Goal: Task Accomplishment & Management: Manage account settings

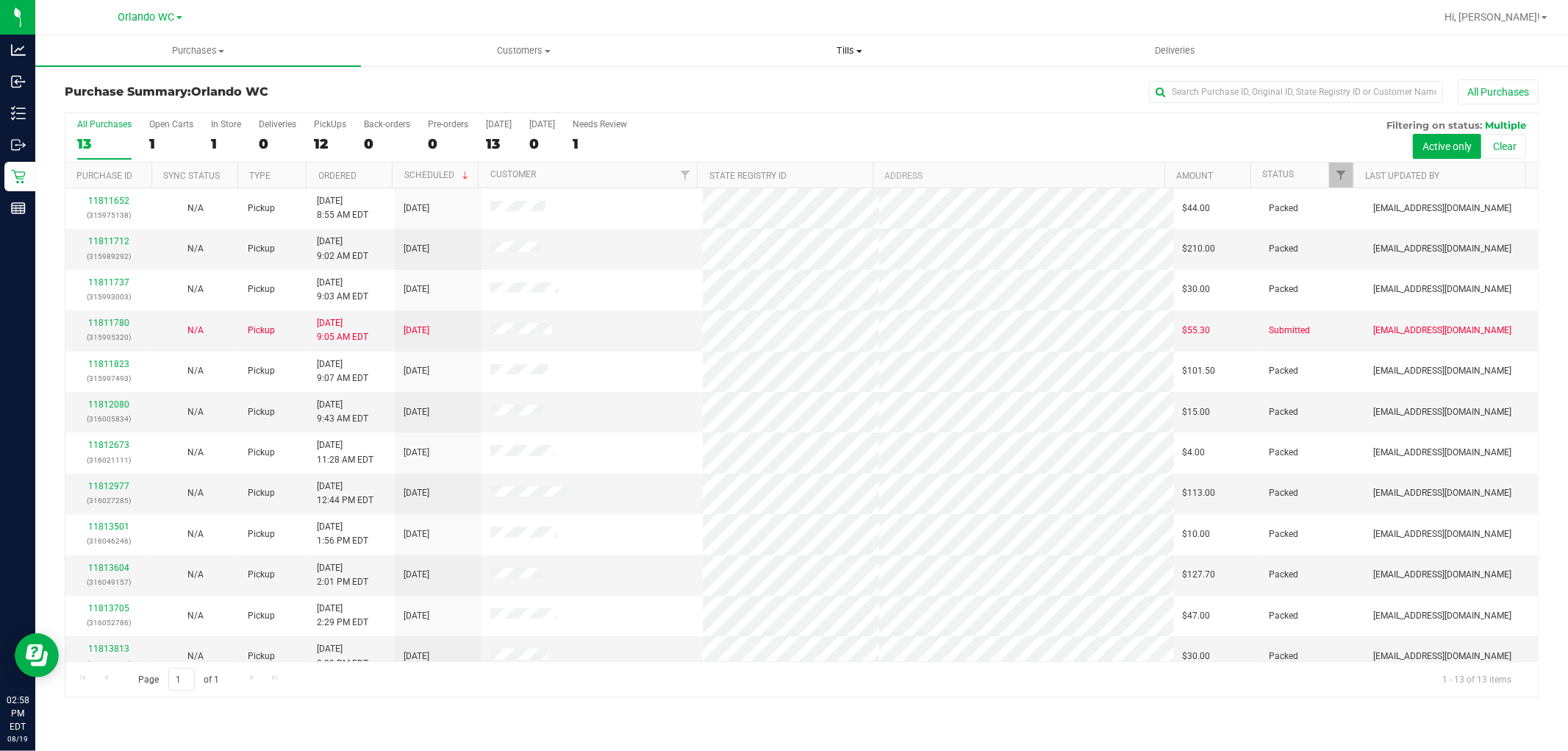
click at [862, 48] on span "Tills" at bounding box center [849, 50] width 324 height 14
click at [856, 82] on li "Manage tills" at bounding box center [849, 89] width 325 height 18
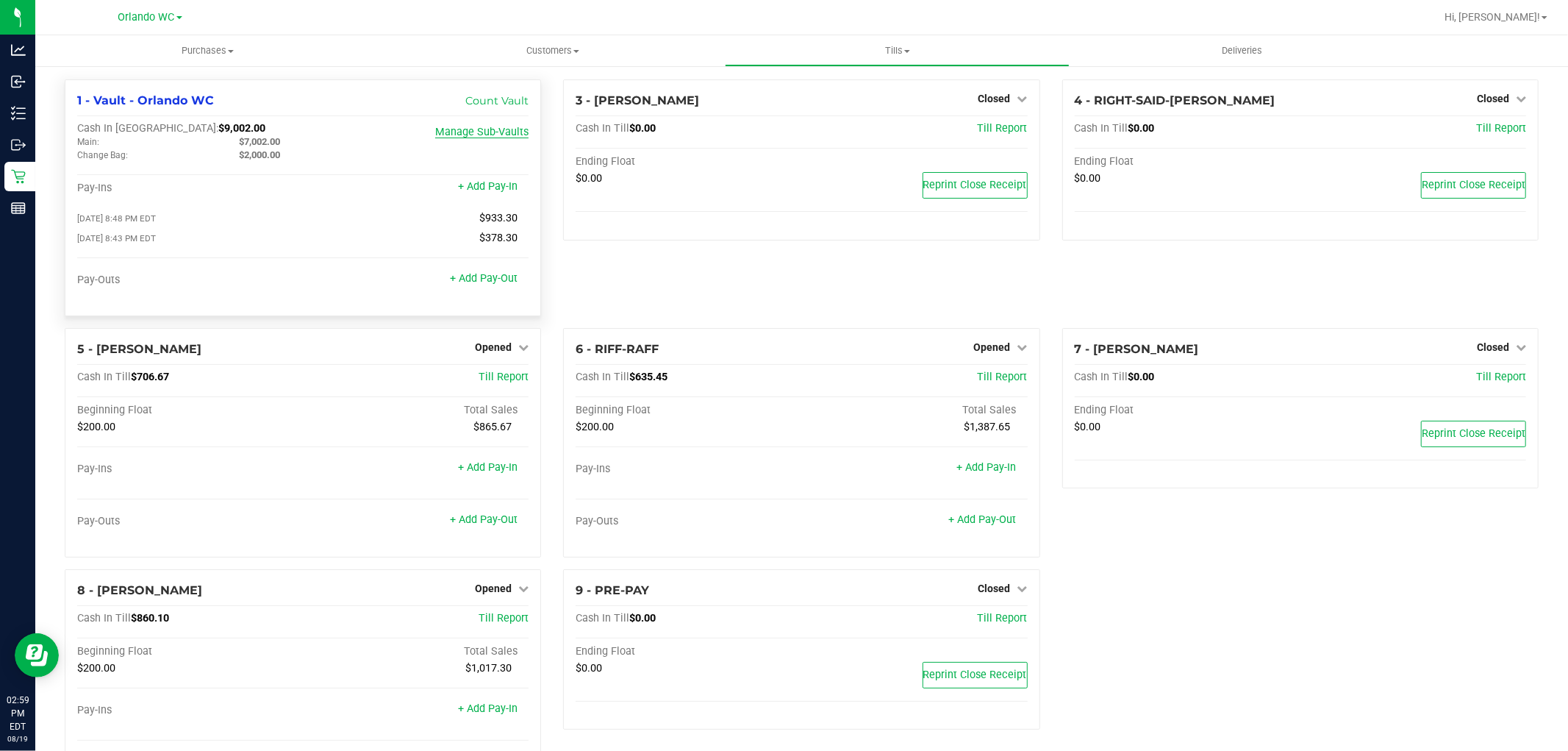
click at [489, 137] on link "Manage Sub-Vaults" at bounding box center [481, 132] width 94 height 13
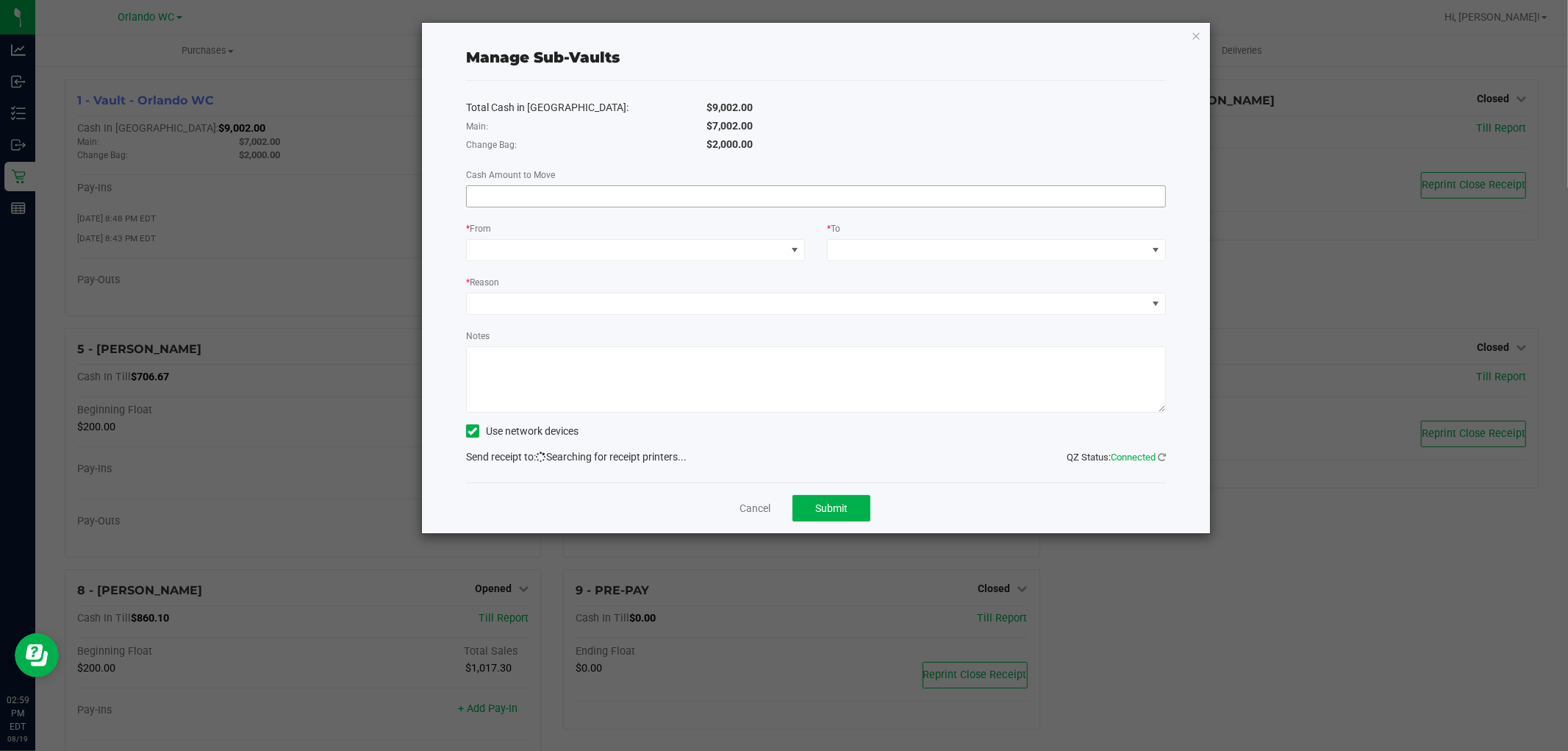
click at [774, 200] on input at bounding box center [816, 197] width 698 height 21
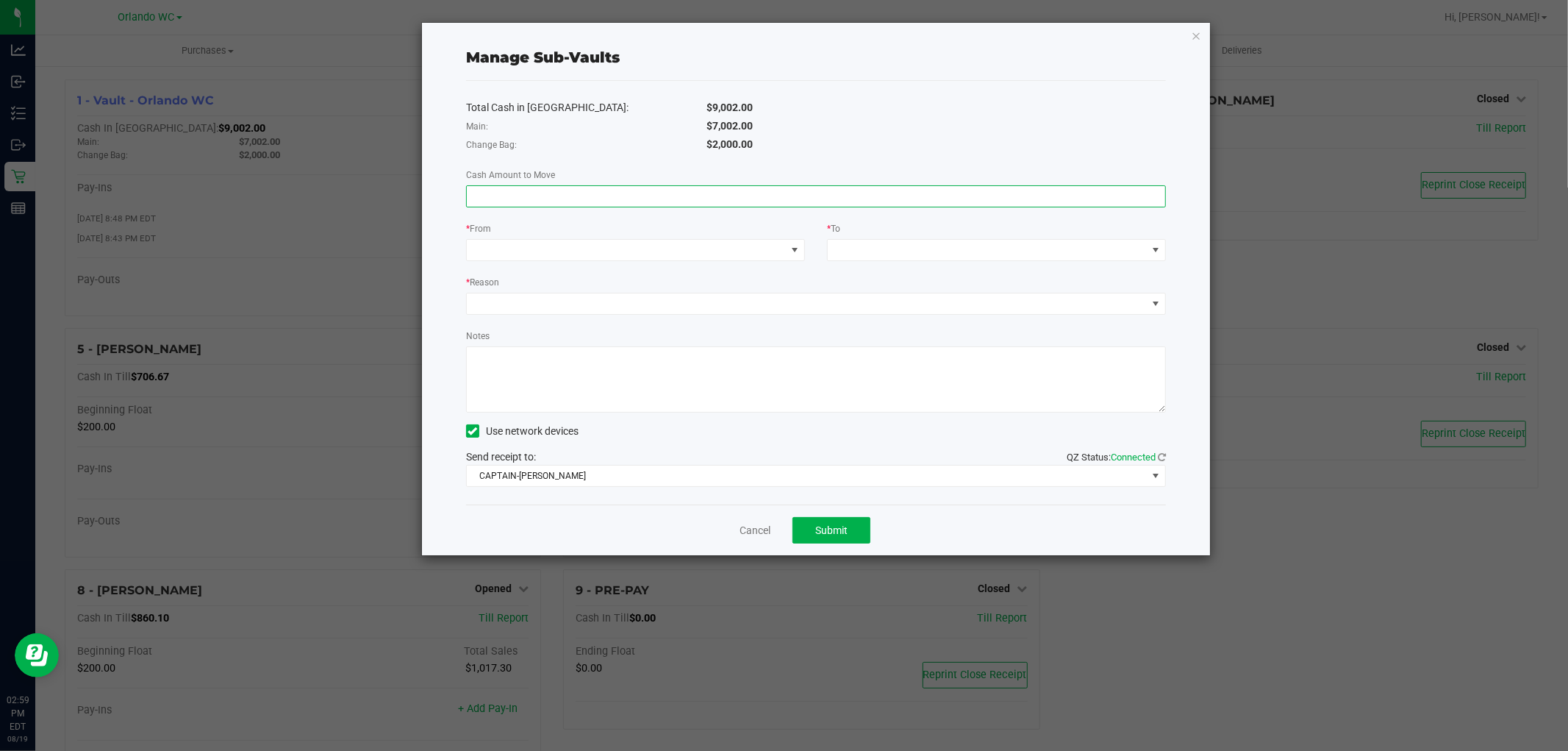
type input "2"
click at [789, 250] on span at bounding box center [794, 250] width 12 height 12
type input "$1,220.00"
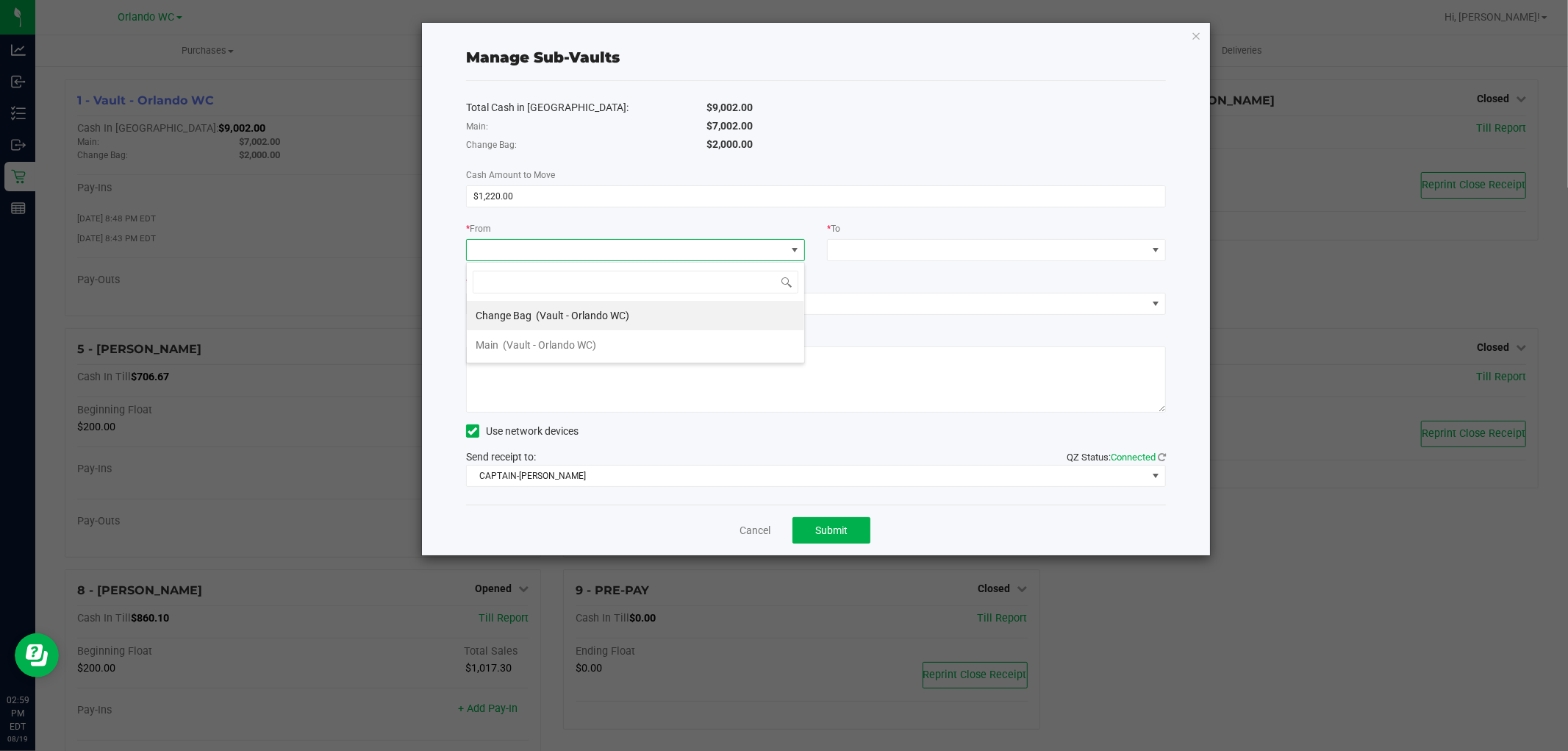
scroll to position [22, 339]
click at [1195, 41] on icon "button" at bounding box center [1195, 35] width 10 height 18
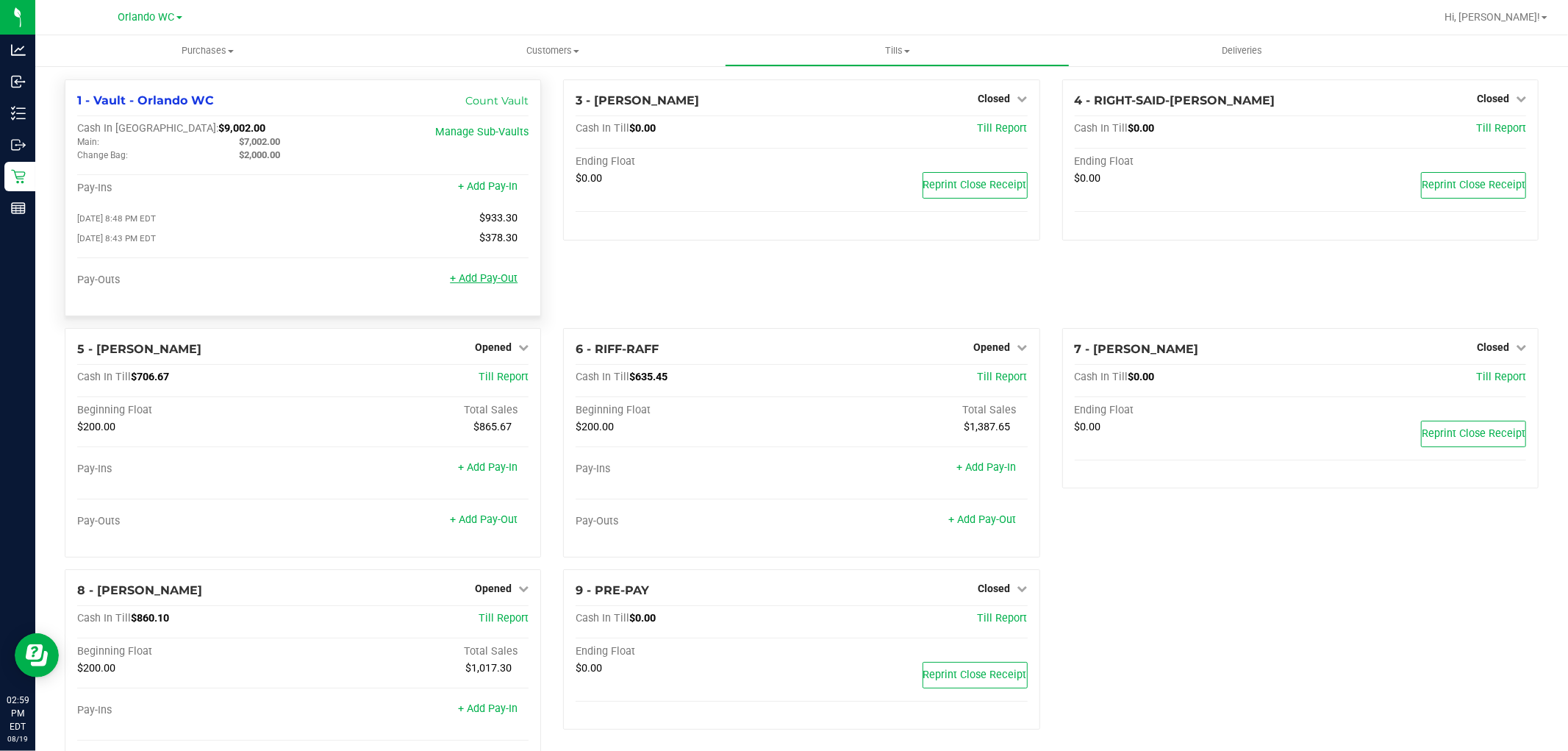
click at [501, 285] on link "+ Add Pay-Out" at bounding box center [484, 278] width 68 height 13
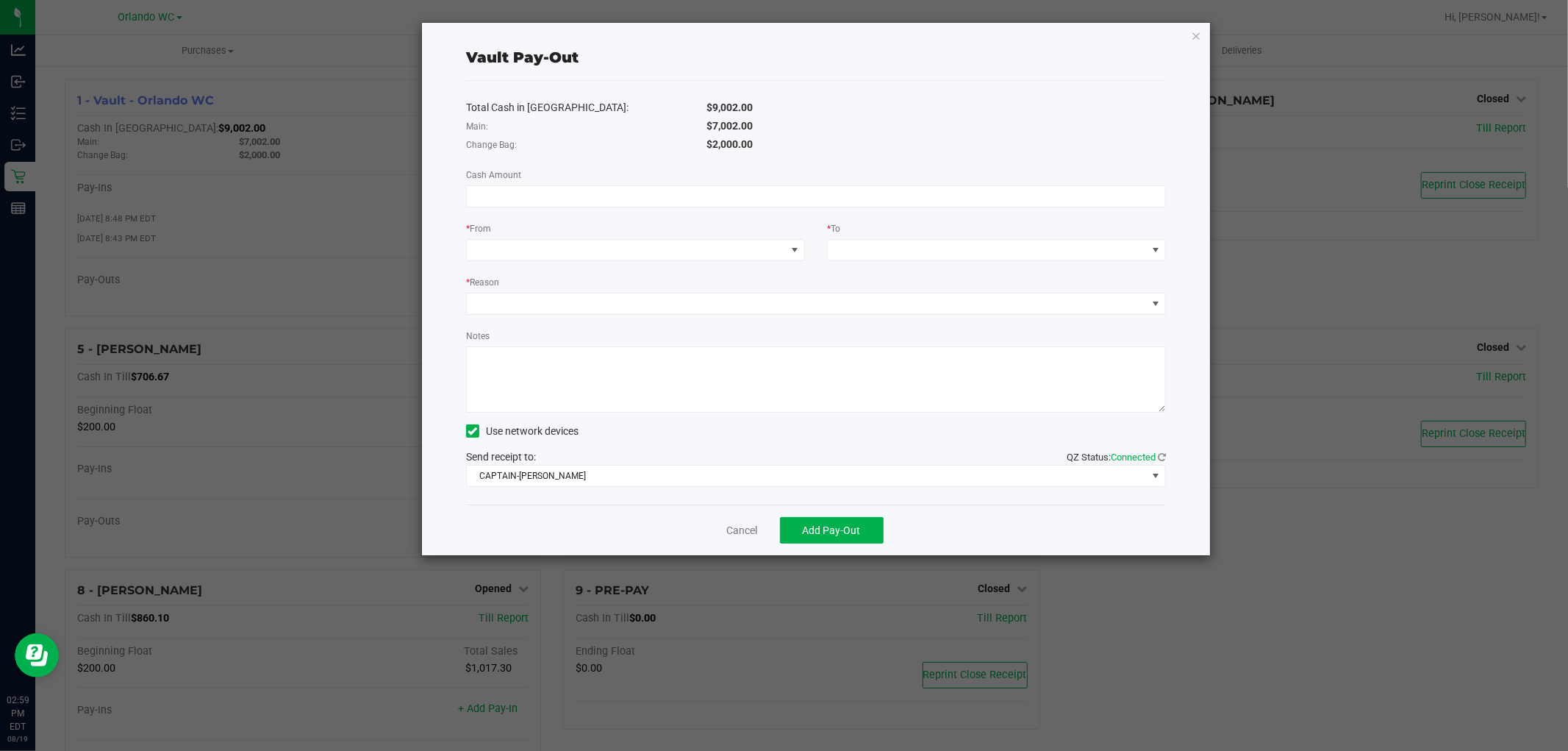
click at [995, 169] on div "Total Cash in Vault: $9,002.00 Main: $7,002.00 Change Bag: $2,000.00 Cash Amoun…" at bounding box center [816, 293] width 700 height 424
click at [1132, 198] on input at bounding box center [816, 197] width 698 height 21
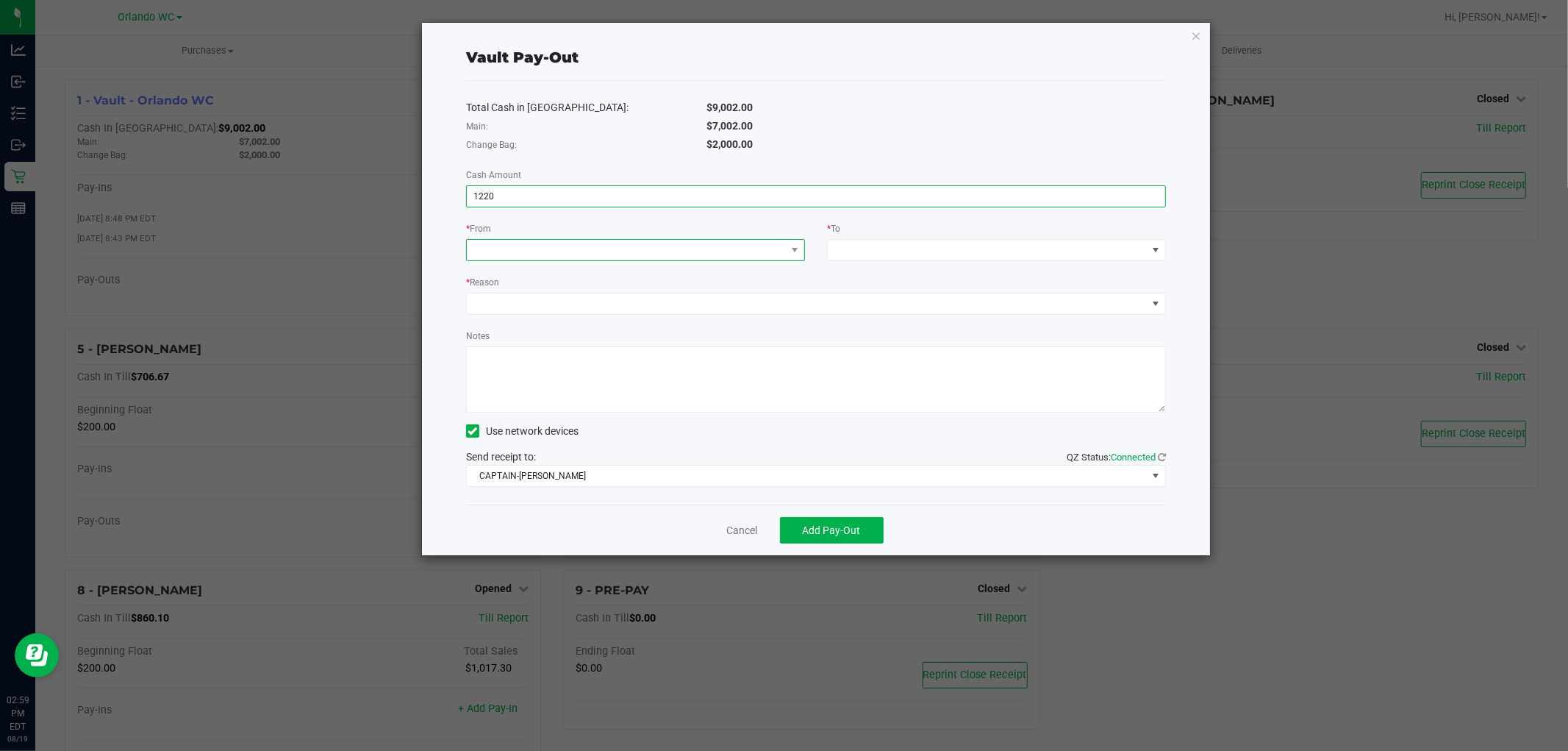
click at [764, 253] on span at bounding box center [626, 250] width 319 height 21
type input "$1,220.00"
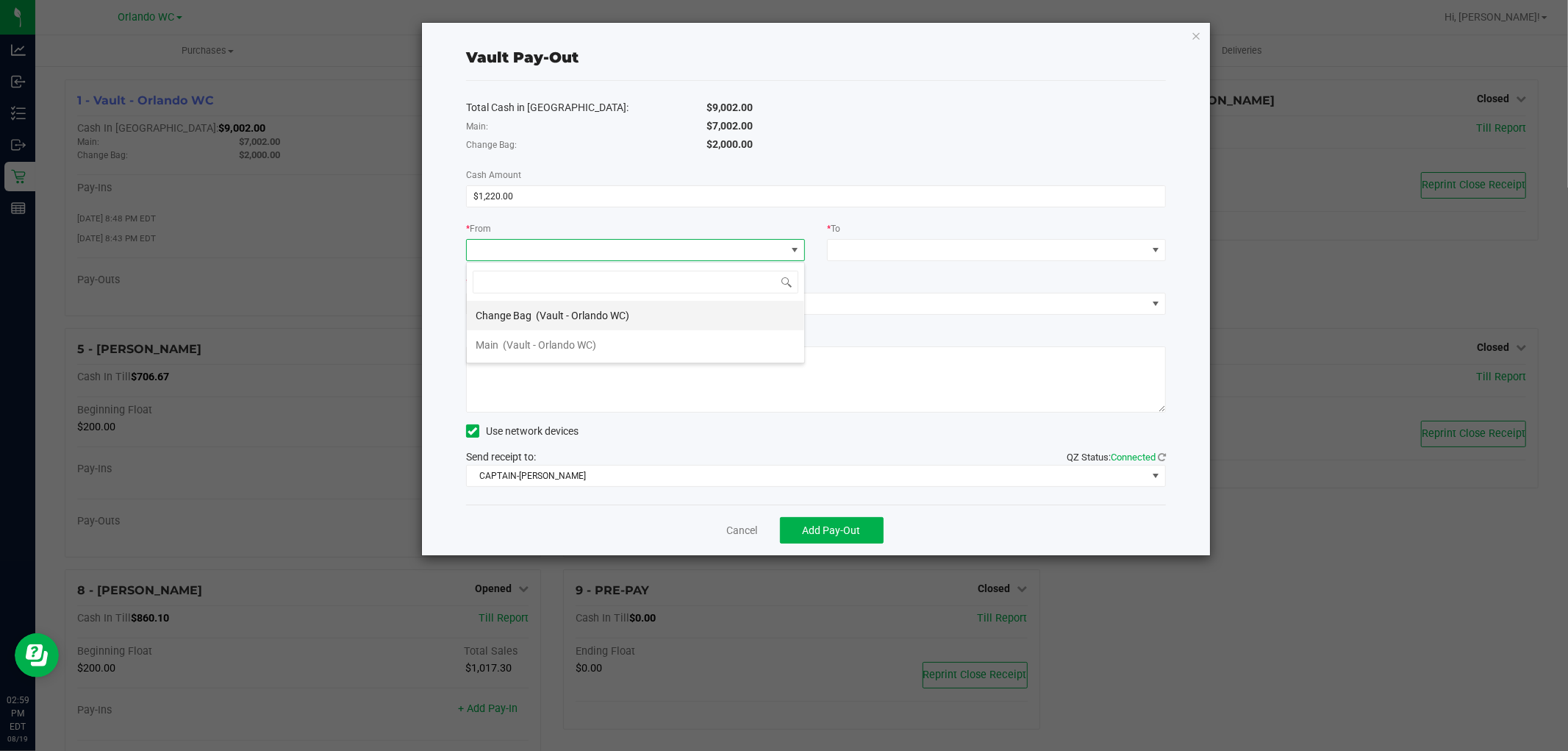
click at [626, 314] on span "(Vault - Orlando WC)" at bounding box center [582, 315] width 94 height 12
click at [951, 254] on span at bounding box center [987, 250] width 319 height 21
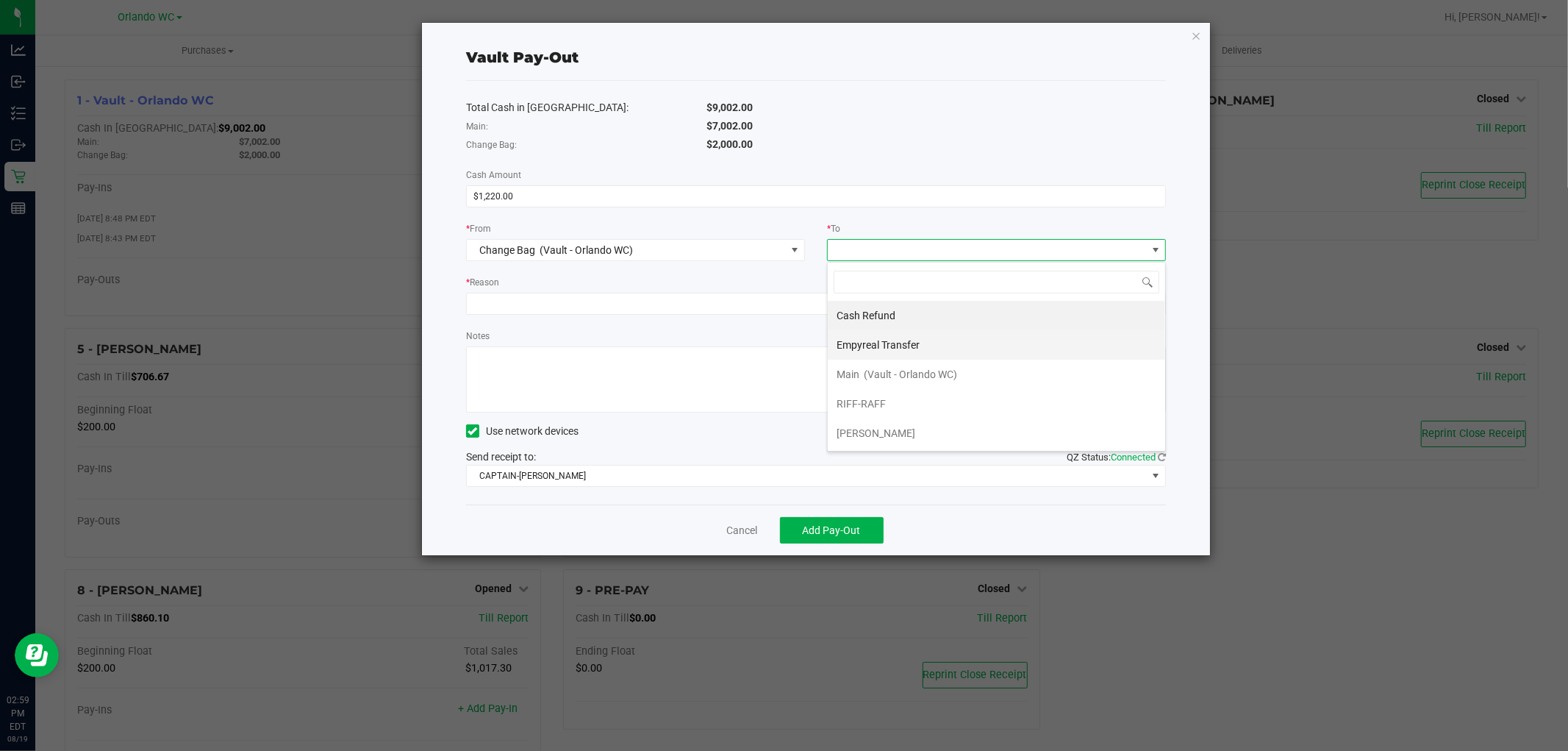
click at [951, 342] on li "Empyreal Transfer" at bounding box center [996, 345] width 337 height 30
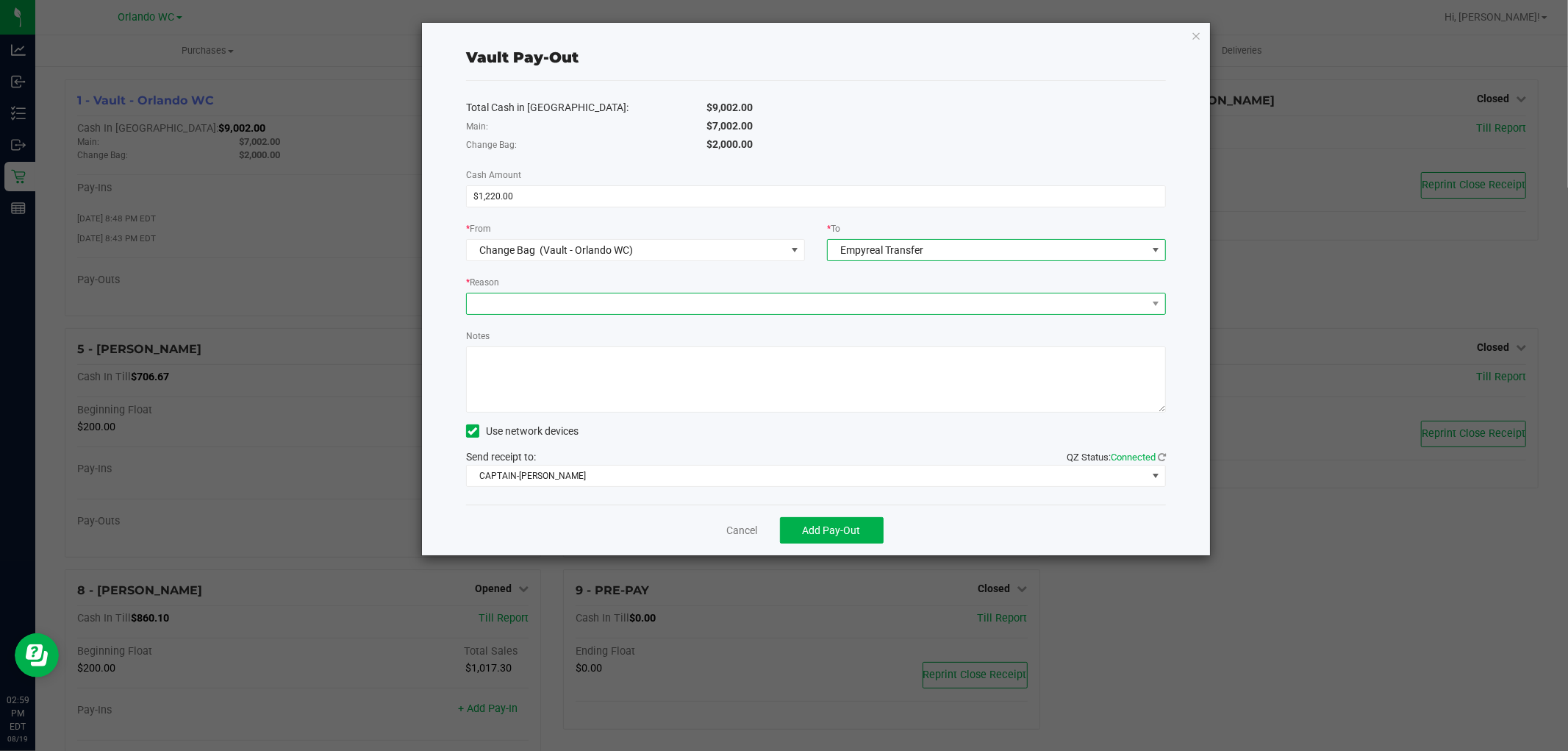
click at [923, 298] on span at bounding box center [807, 304] width 680 height 21
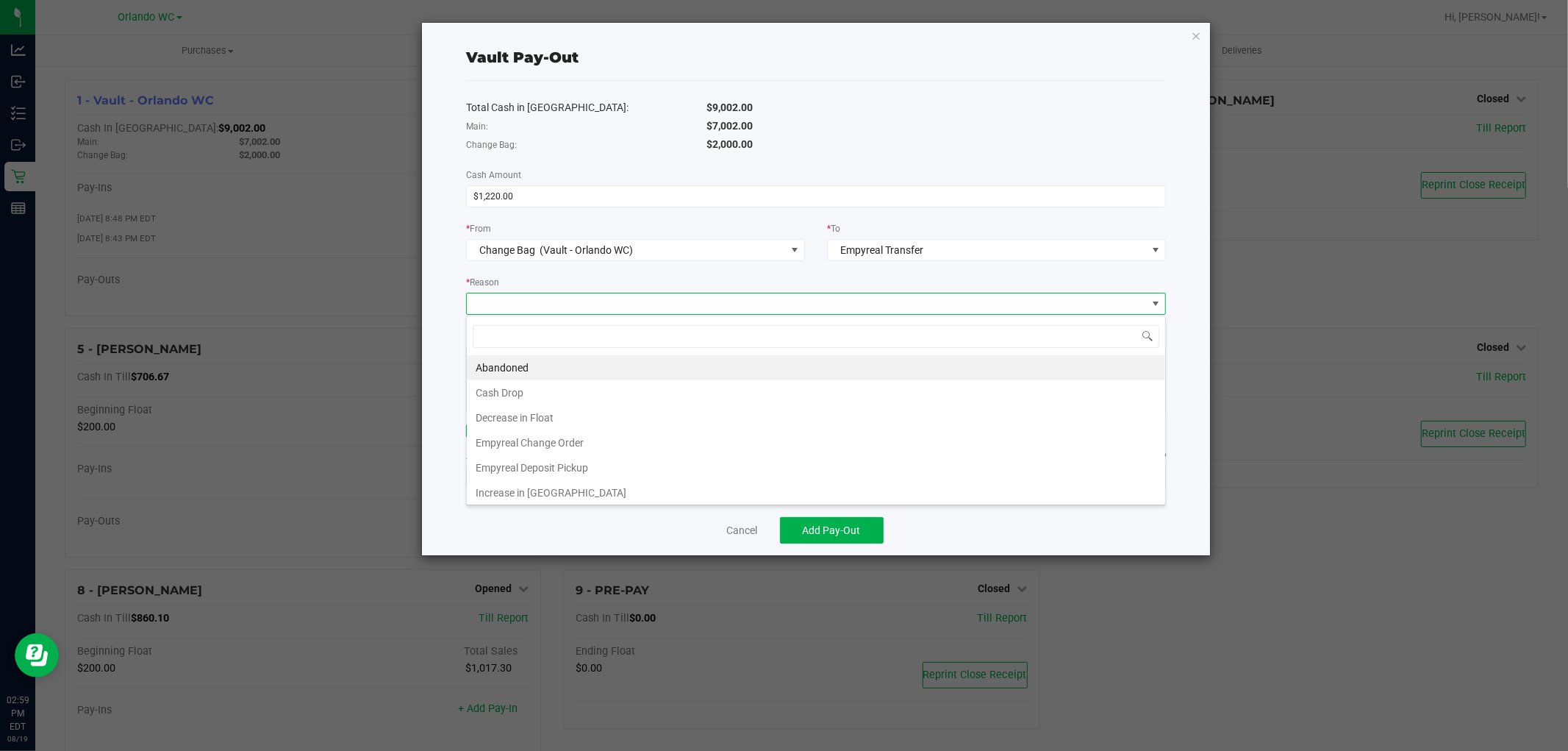
scroll to position [22, 700]
click at [617, 442] on li "Empyreal Change Order" at bounding box center [816, 442] width 698 height 25
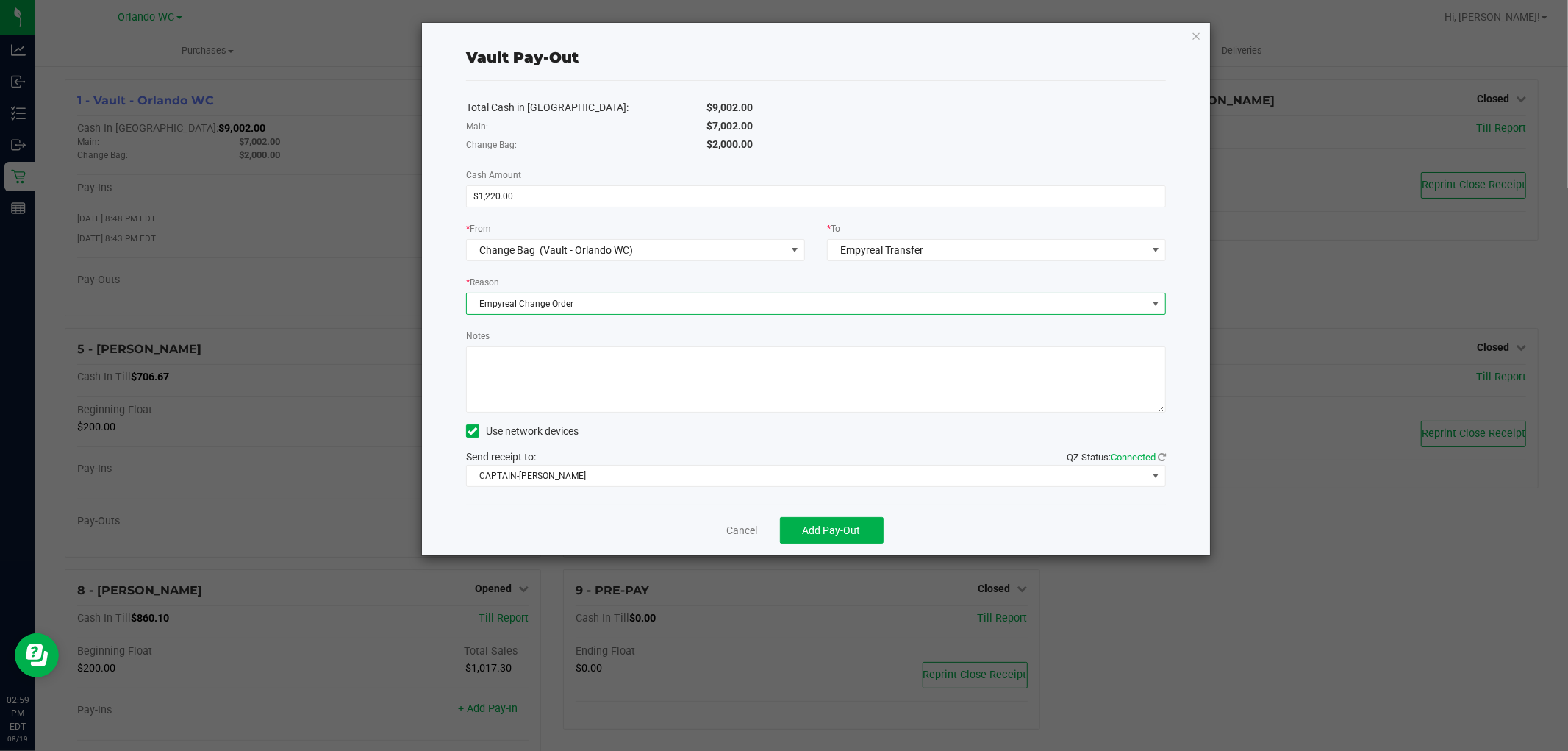
click at [709, 402] on textarea "Notes" at bounding box center [816, 379] width 700 height 66
type textarea "change order $1220"
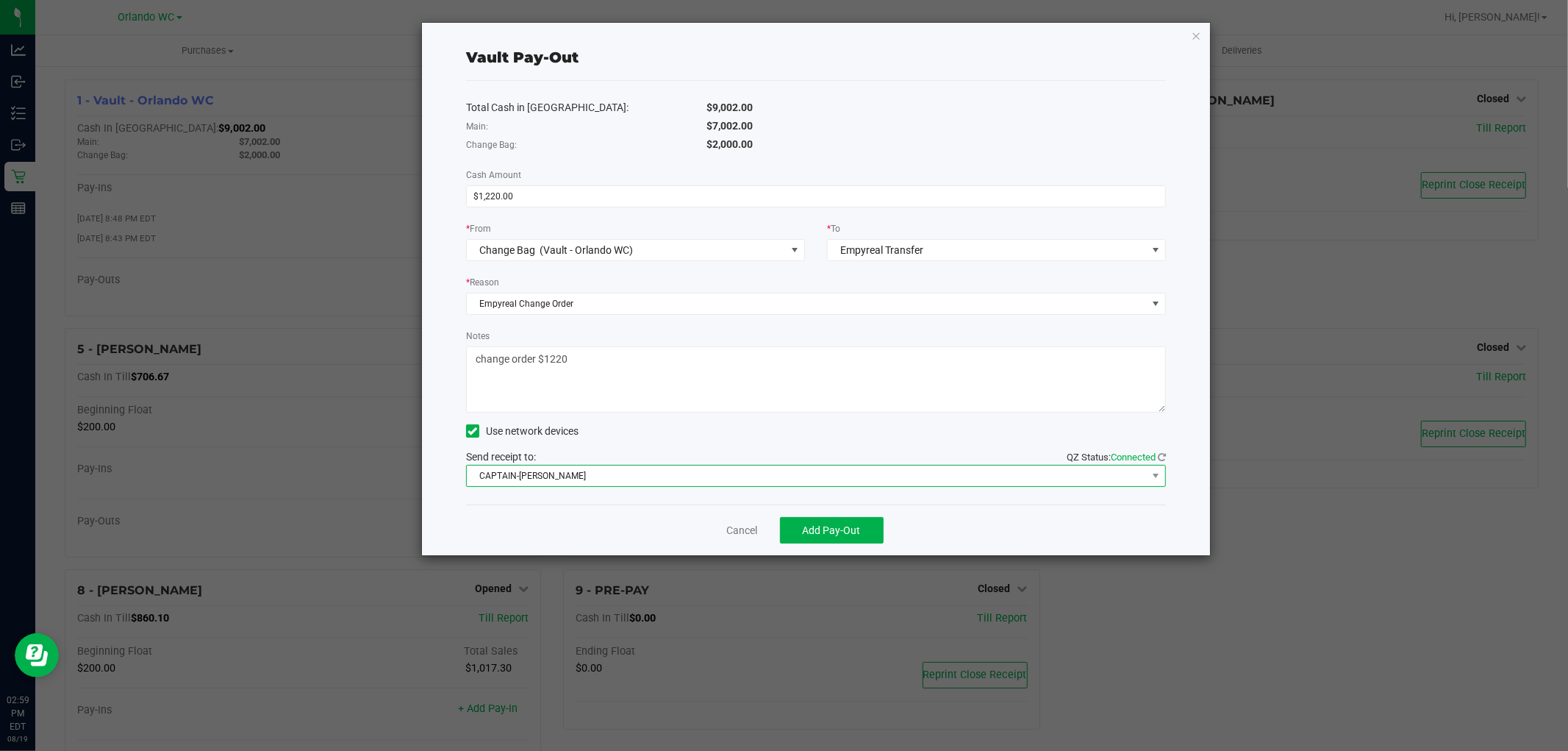
click at [924, 478] on span "CAPTAIN-[PERSON_NAME]" at bounding box center [807, 476] width 680 height 21
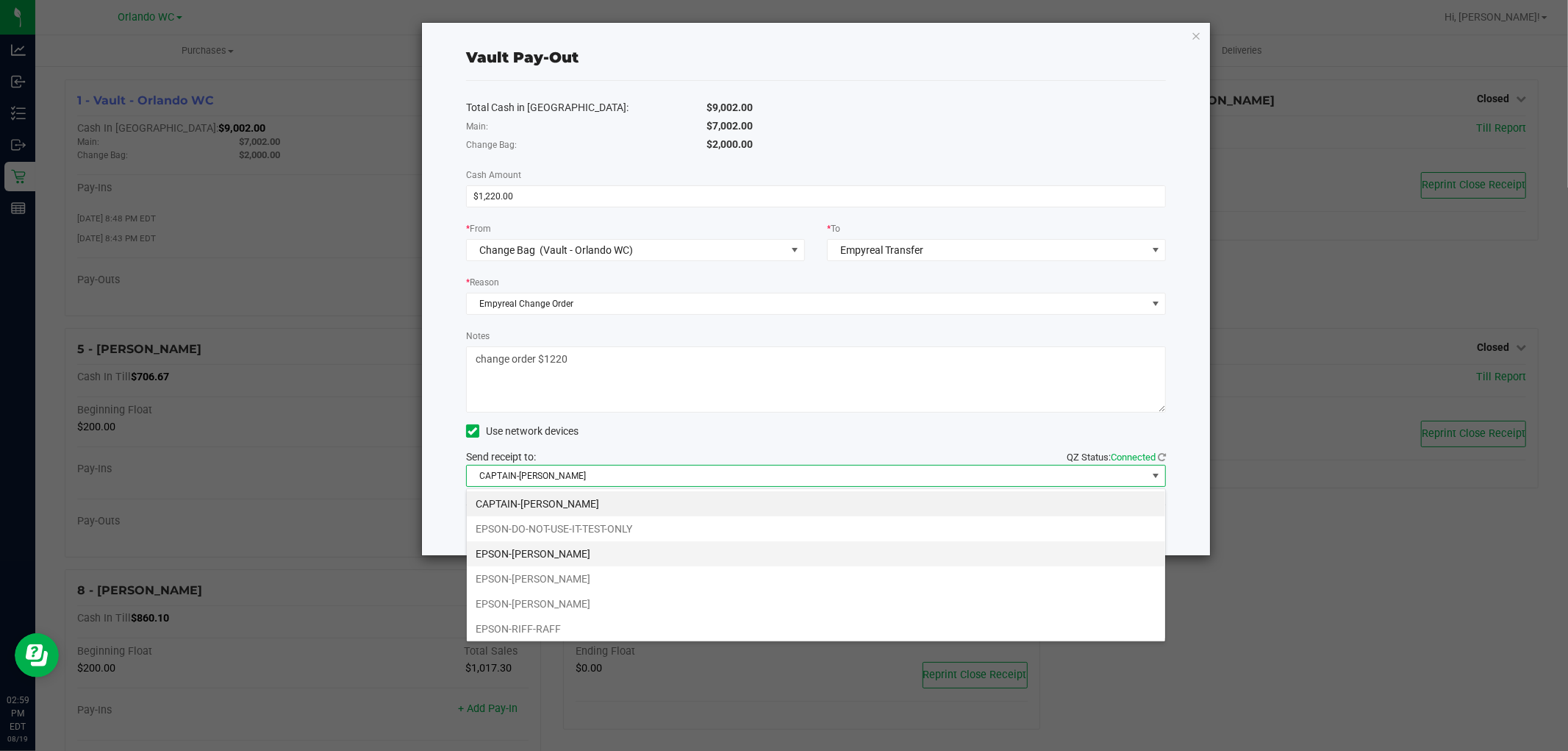
click at [592, 559] on li "EPSON-[PERSON_NAME]" at bounding box center [816, 553] width 698 height 25
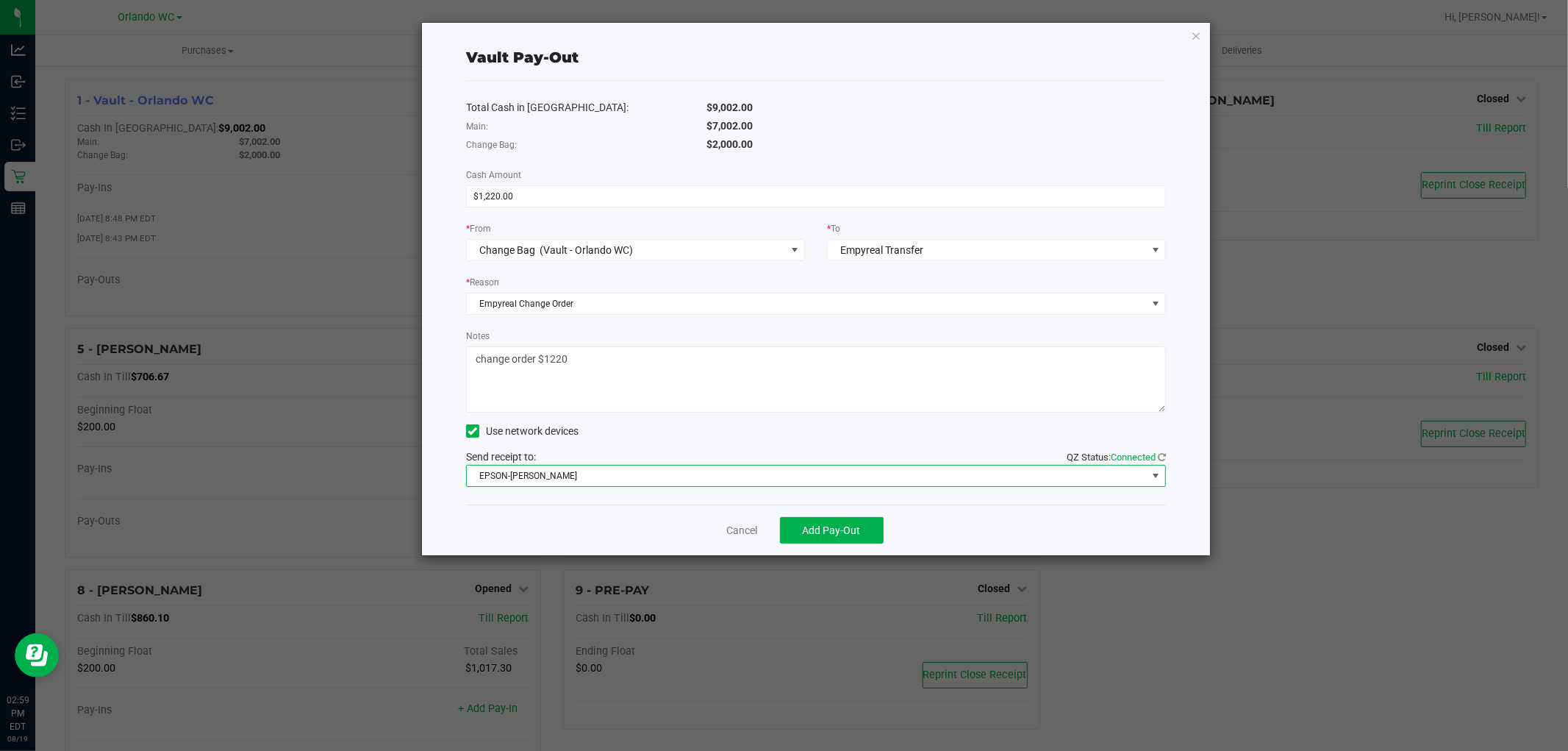
click at [704, 471] on span "EPSON-[PERSON_NAME]" at bounding box center [807, 476] width 680 height 21
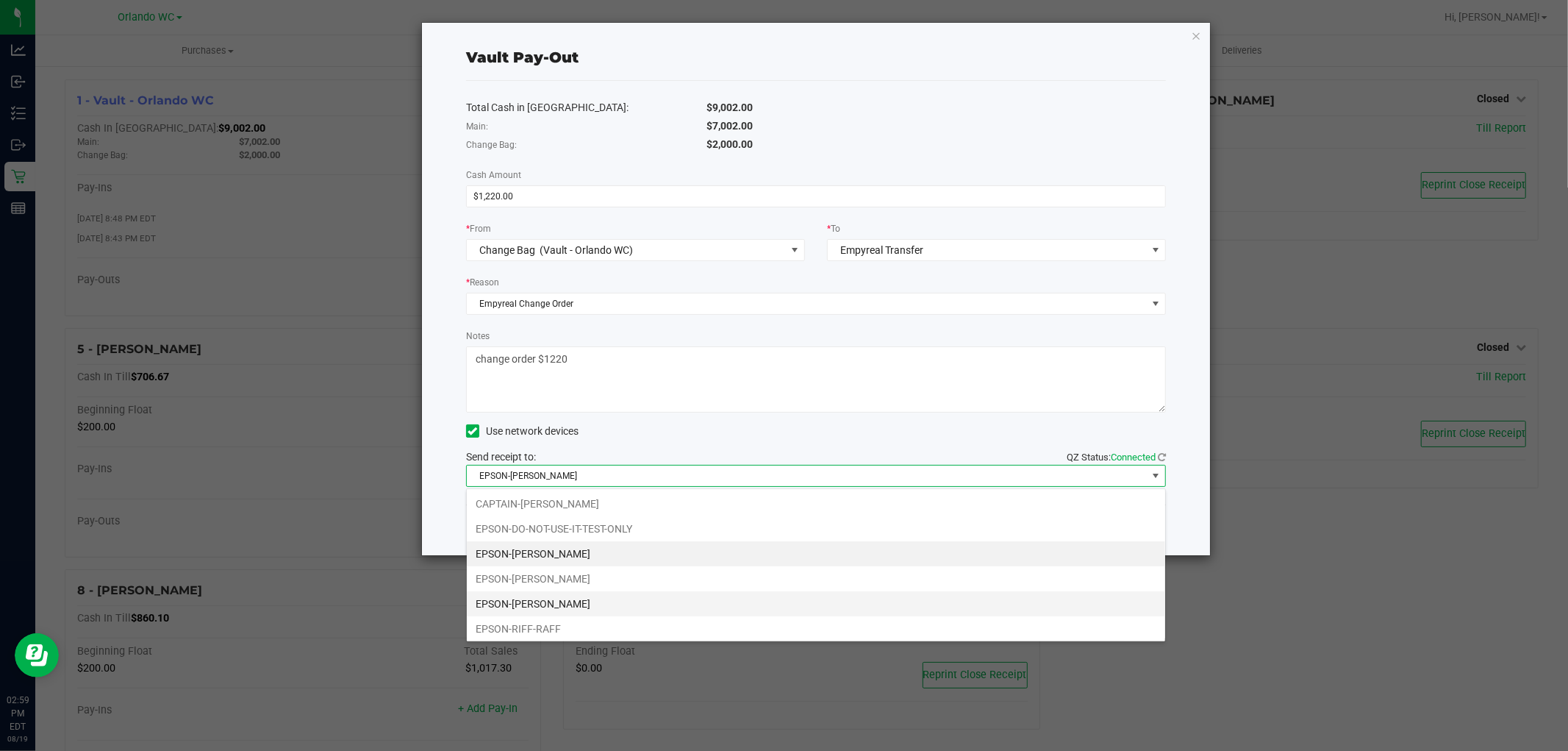
click at [634, 601] on li "EPSON-[PERSON_NAME]" at bounding box center [816, 603] width 698 height 25
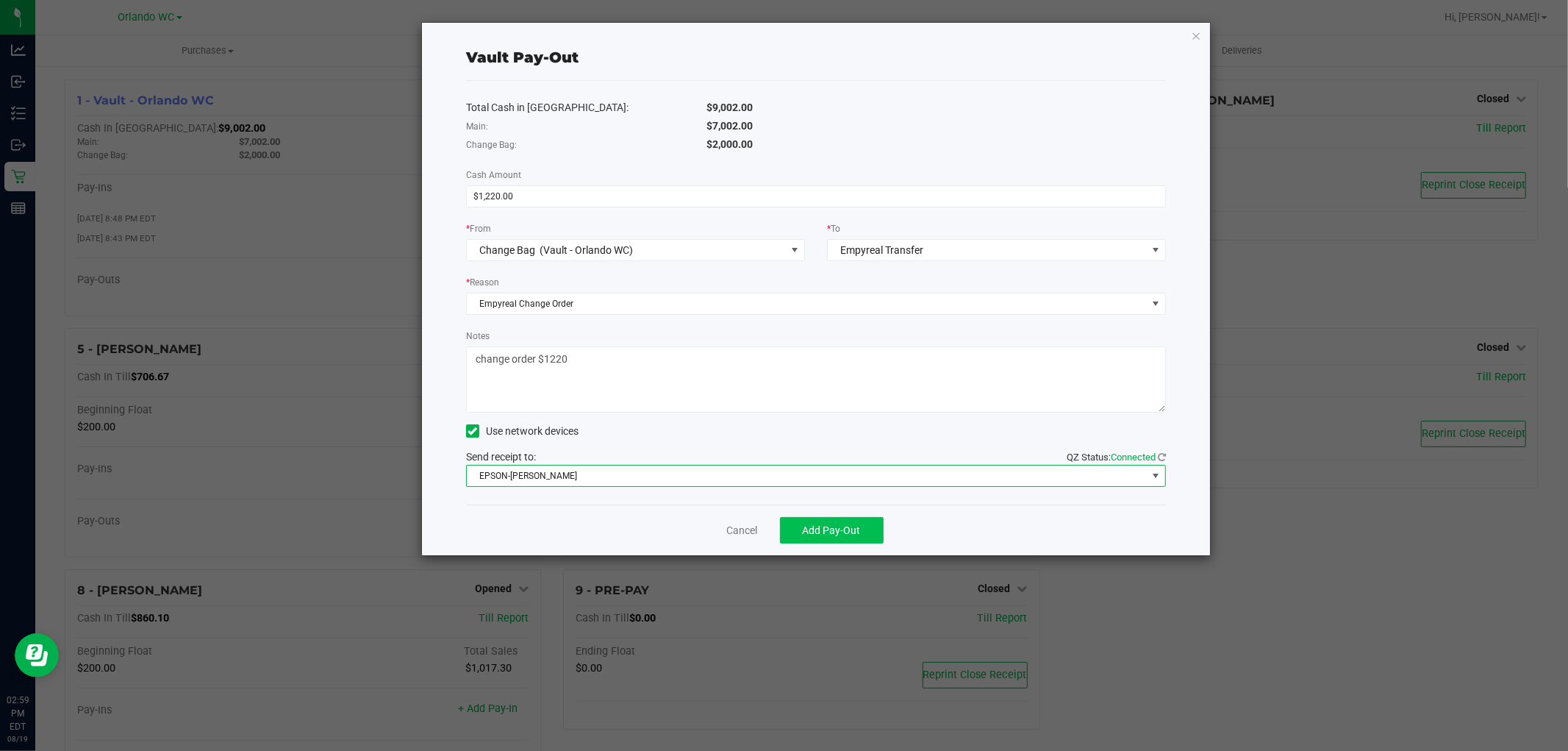
click at [842, 531] on span "Add Pay-Out" at bounding box center [832, 530] width 58 height 12
click at [738, 529] on link "Dismiss" at bounding box center [736, 530] width 35 height 15
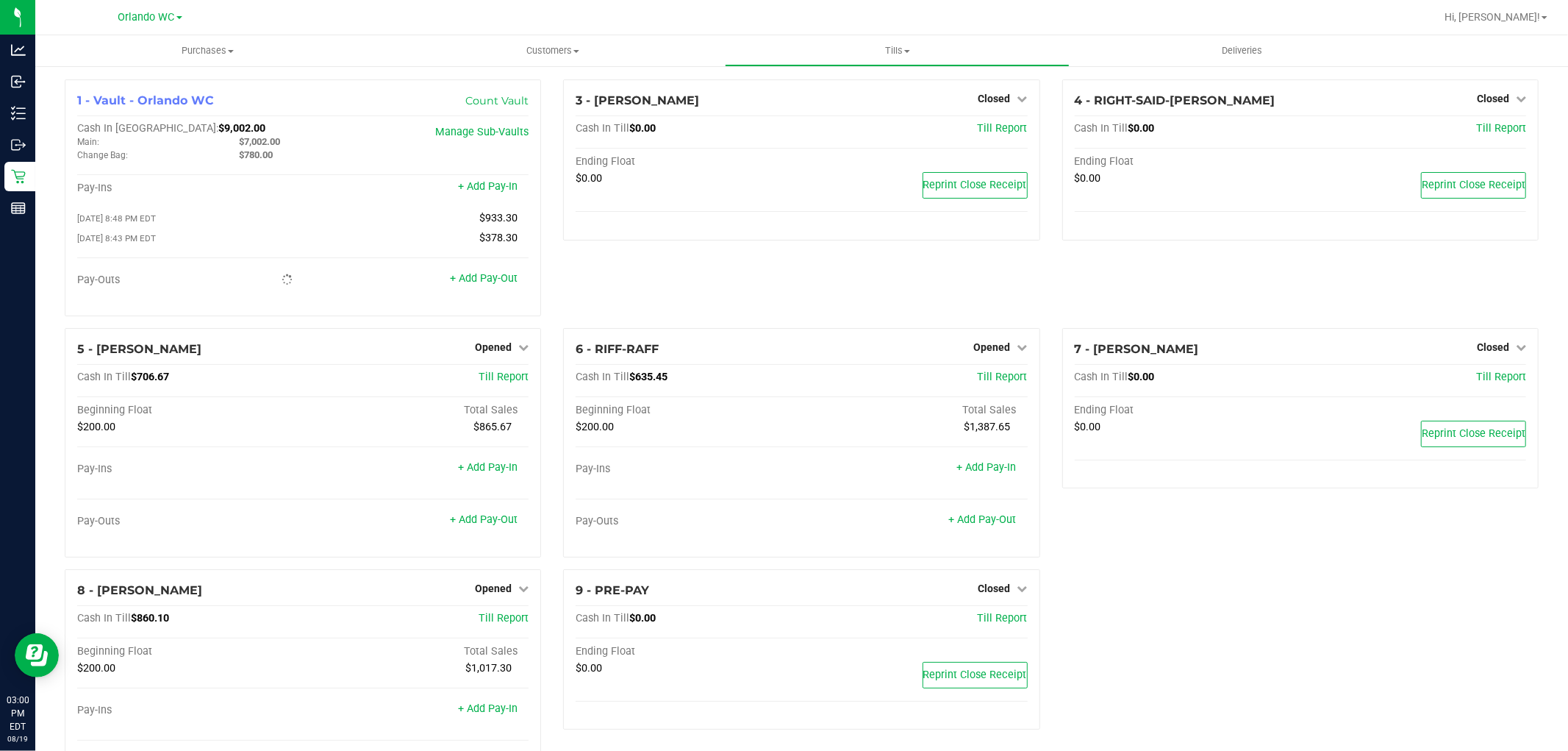
click at [472, 189] on link "+ Add Pay-In" at bounding box center [488, 186] width 59 height 13
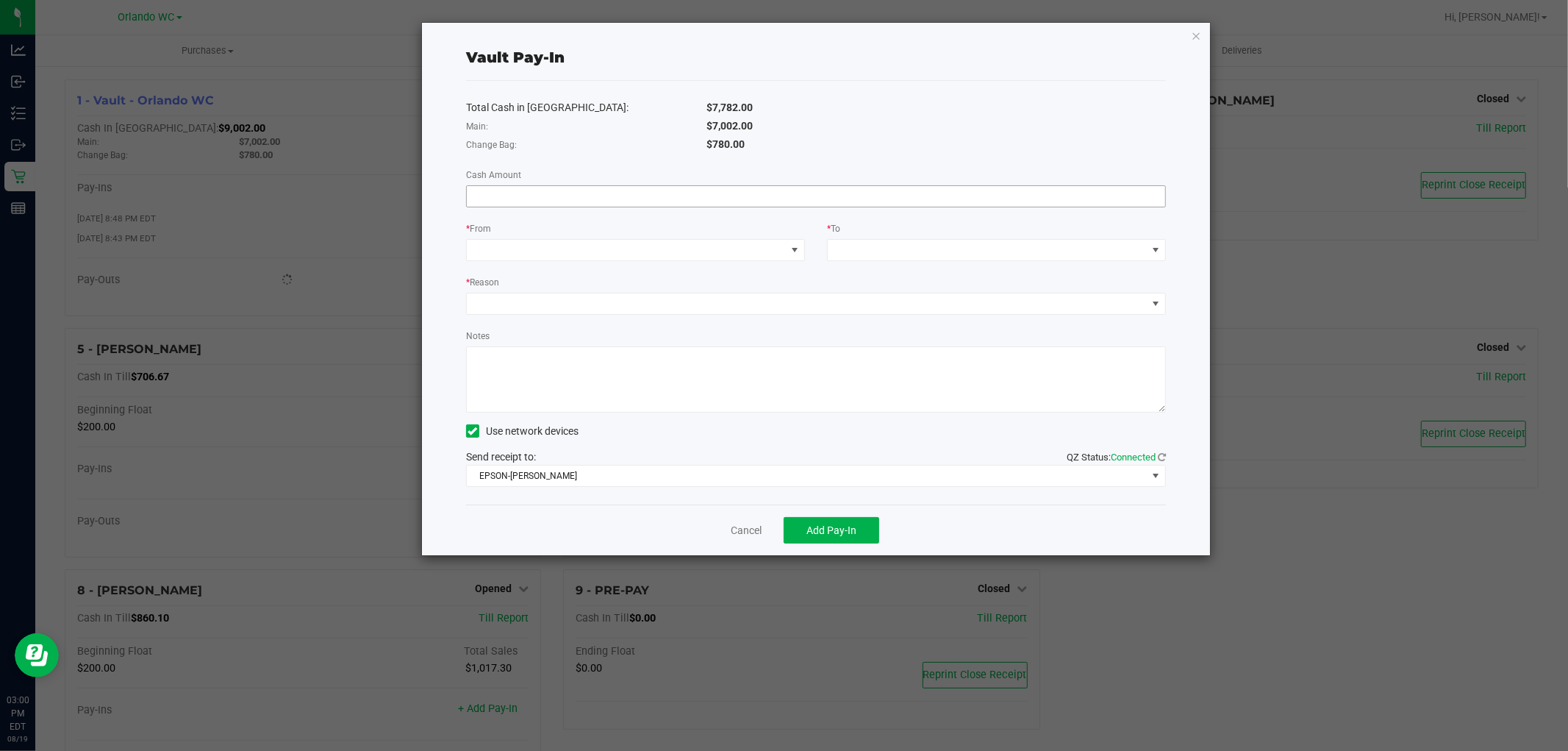
click at [795, 194] on input at bounding box center [816, 197] width 698 height 21
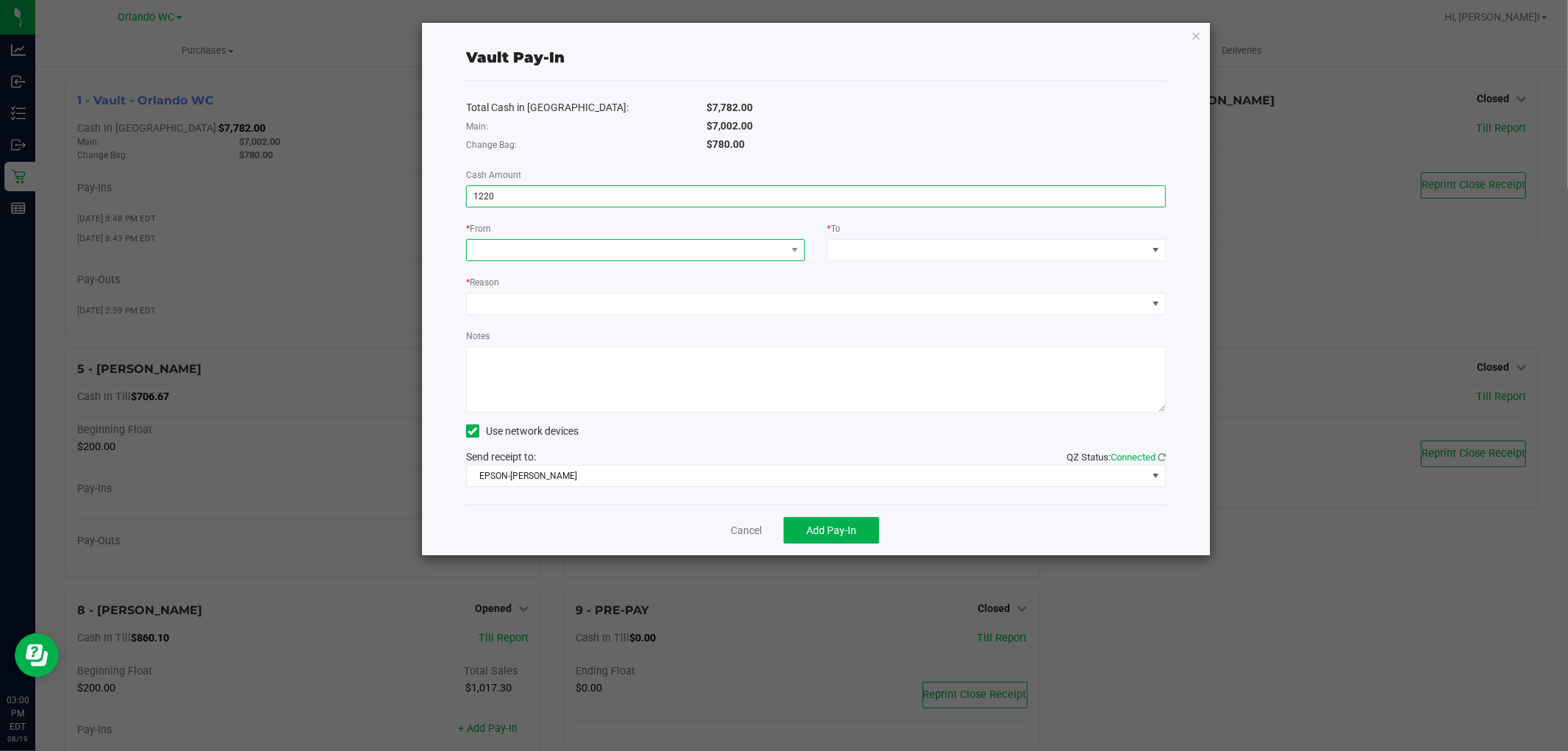
click at [767, 252] on span at bounding box center [626, 250] width 319 height 21
type input "$1,220.00"
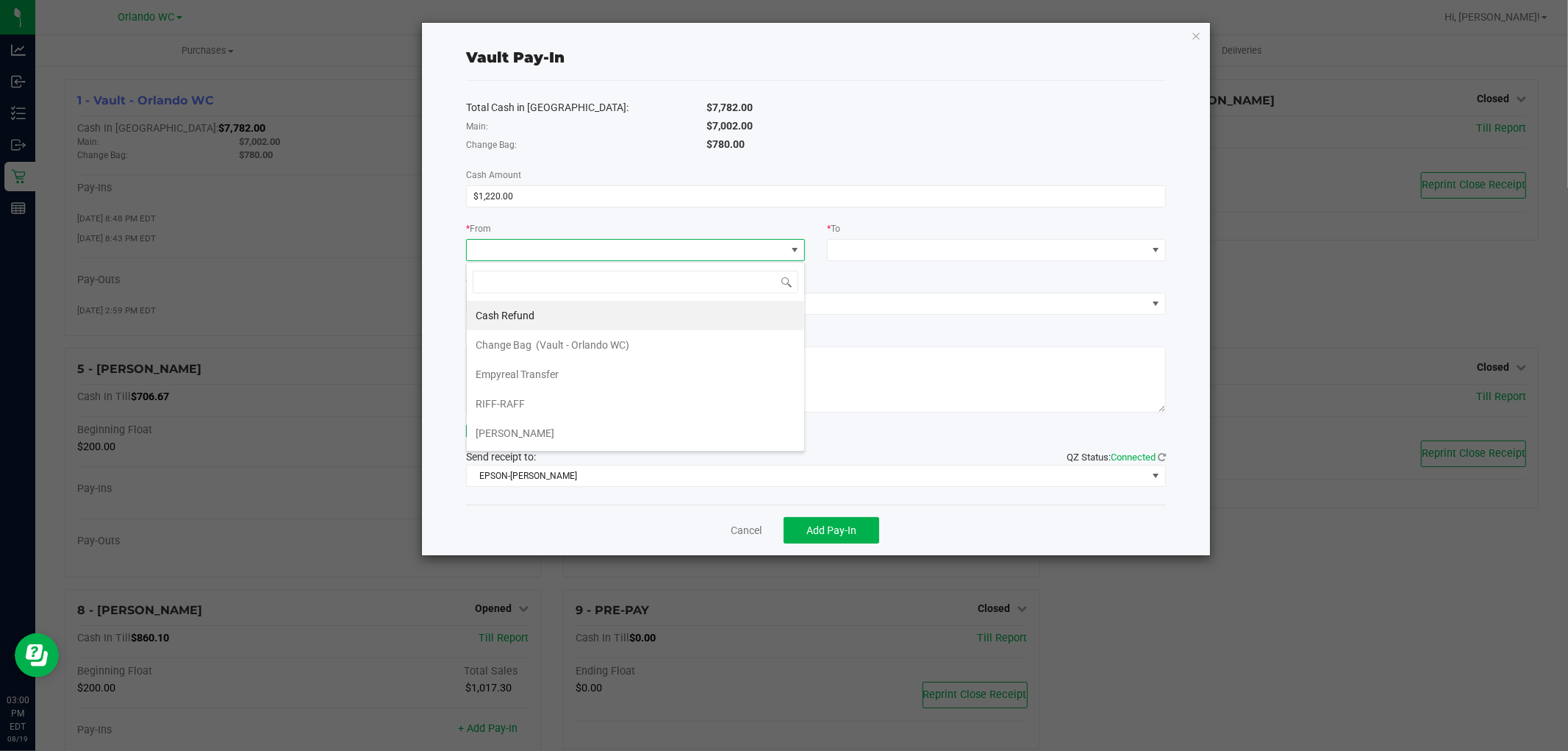
scroll to position [22, 339]
click at [552, 375] on span "Empyreal Transfer" at bounding box center [517, 374] width 83 height 12
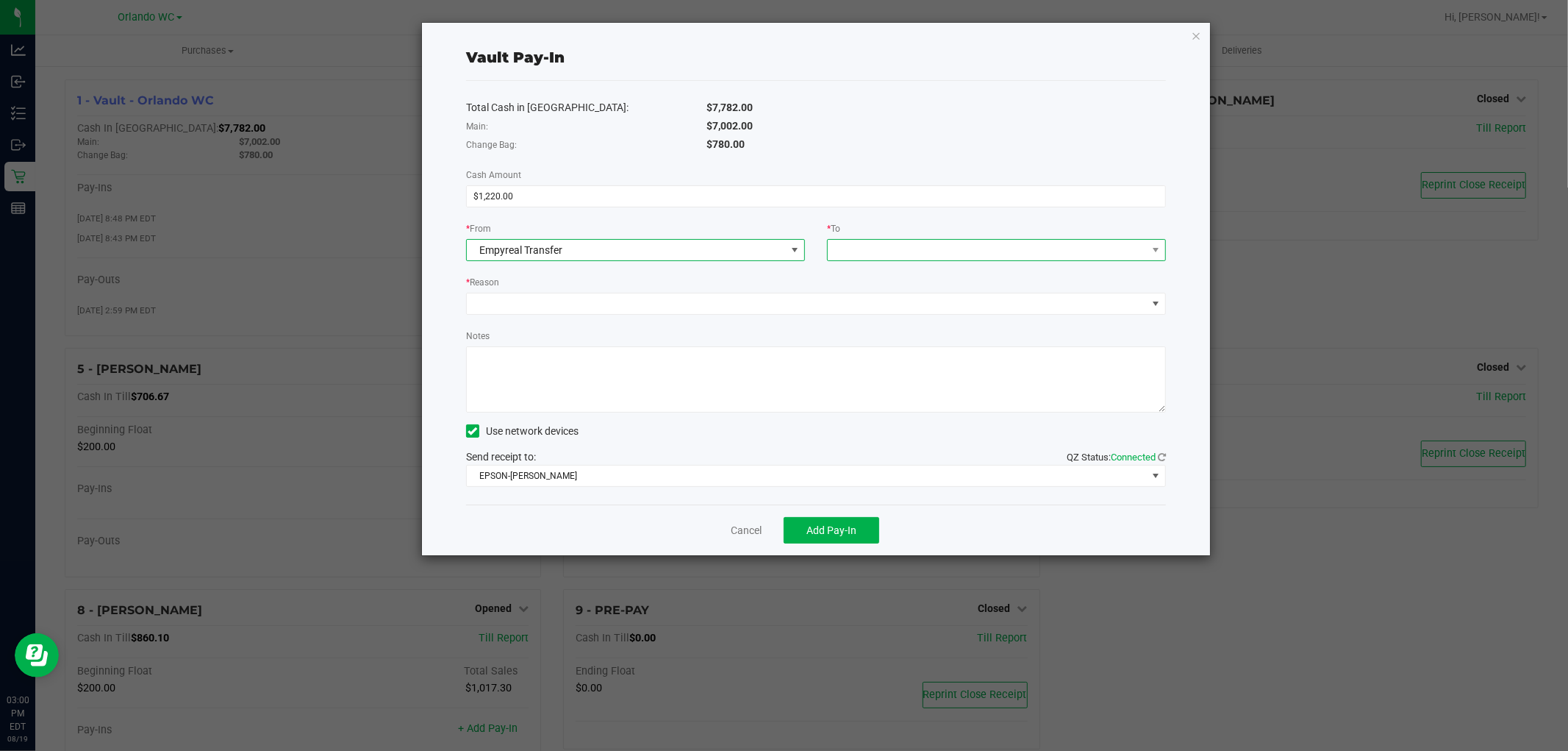
click at [926, 249] on span at bounding box center [987, 250] width 319 height 21
click at [910, 313] on span "(Vault - Orlando WC)" at bounding box center [944, 315] width 94 height 12
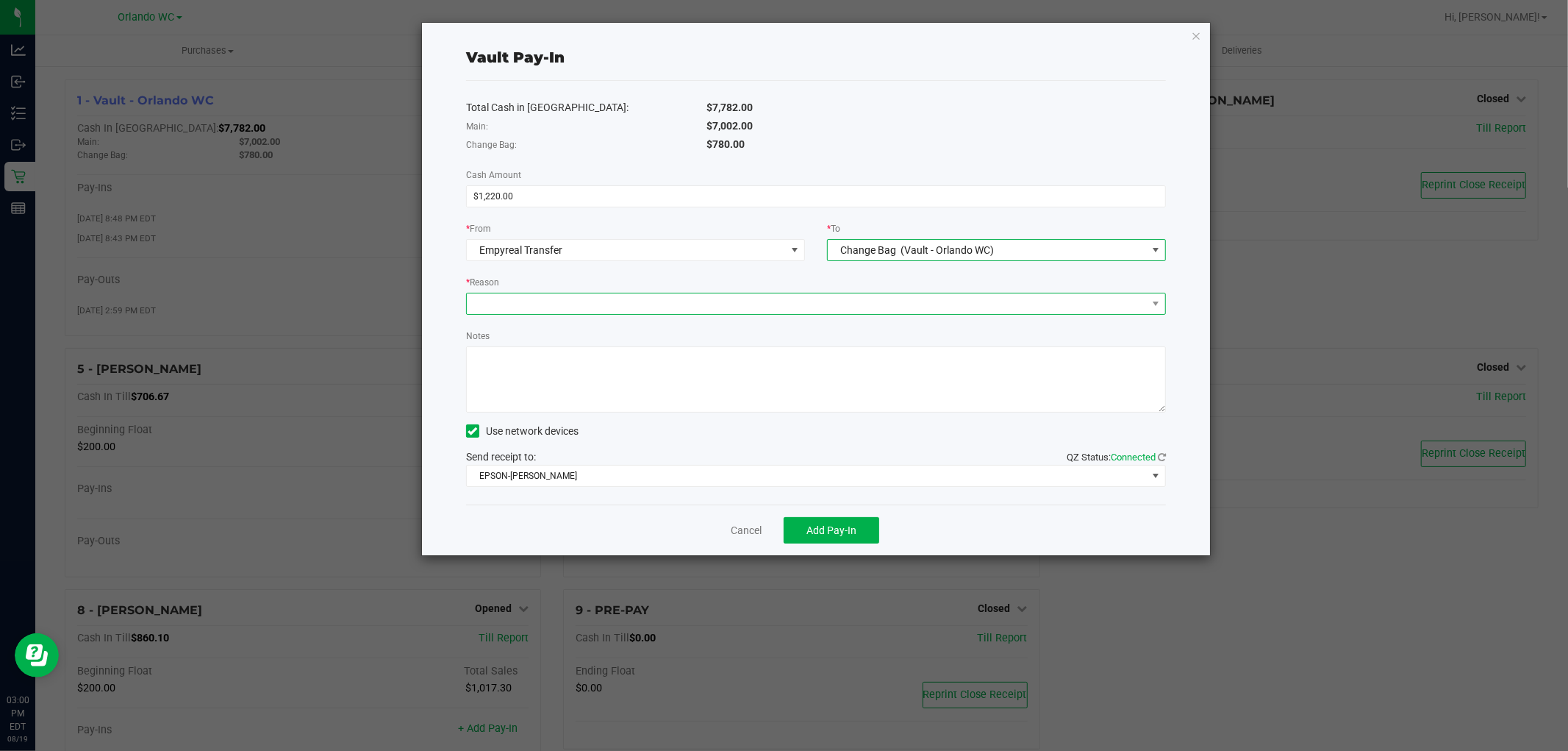
click at [884, 295] on span at bounding box center [807, 304] width 680 height 21
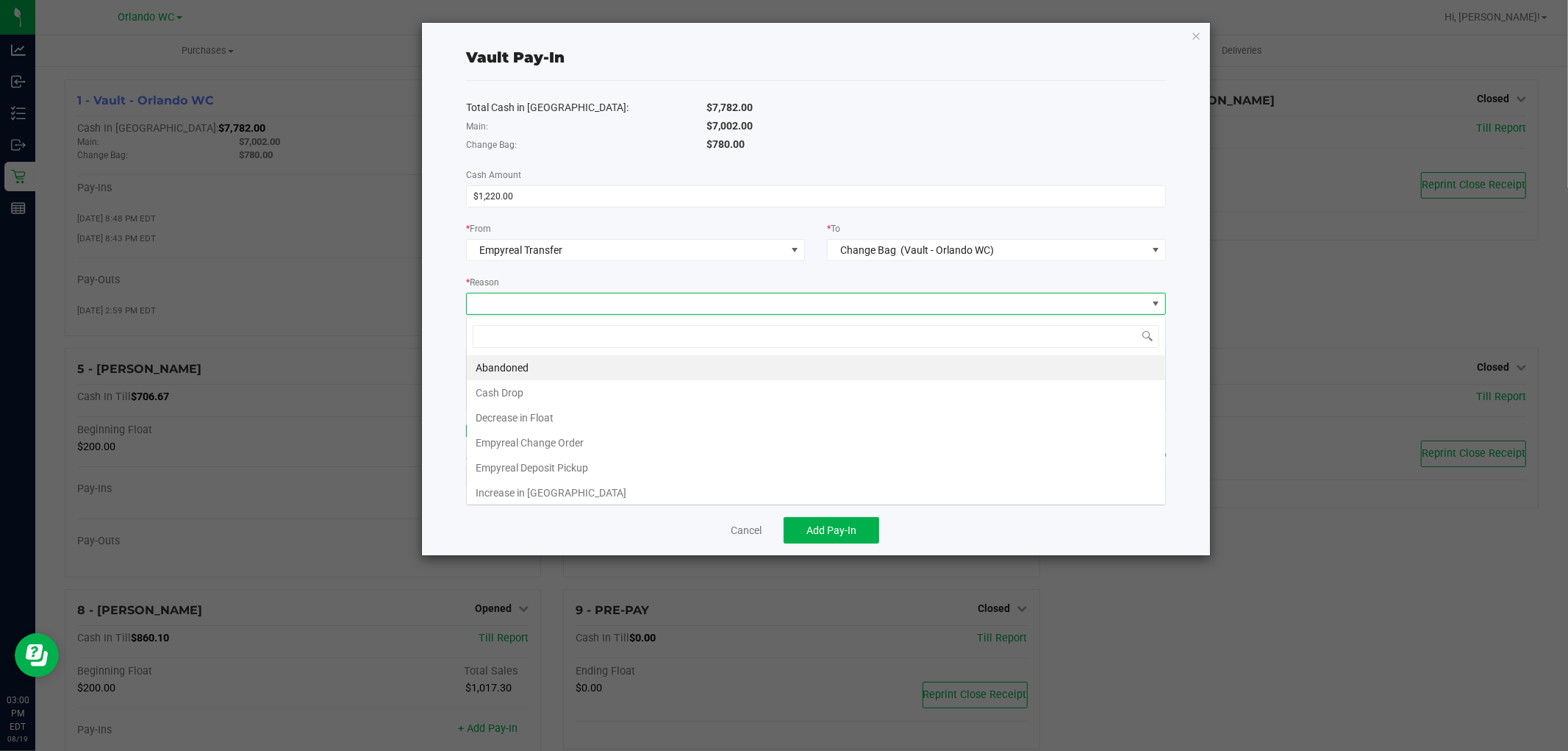
scroll to position [22, 700]
click at [624, 442] on li "Empyreal Change Order" at bounding box center [816, 442] width 698 height 25
click at [708, 447] on div "Total Cash in Vault: $7,782.00 Main: $7,002.00 Change Bag: $780.00 Cash Amount …" at bounding box center [816, 293] width 700 height 424
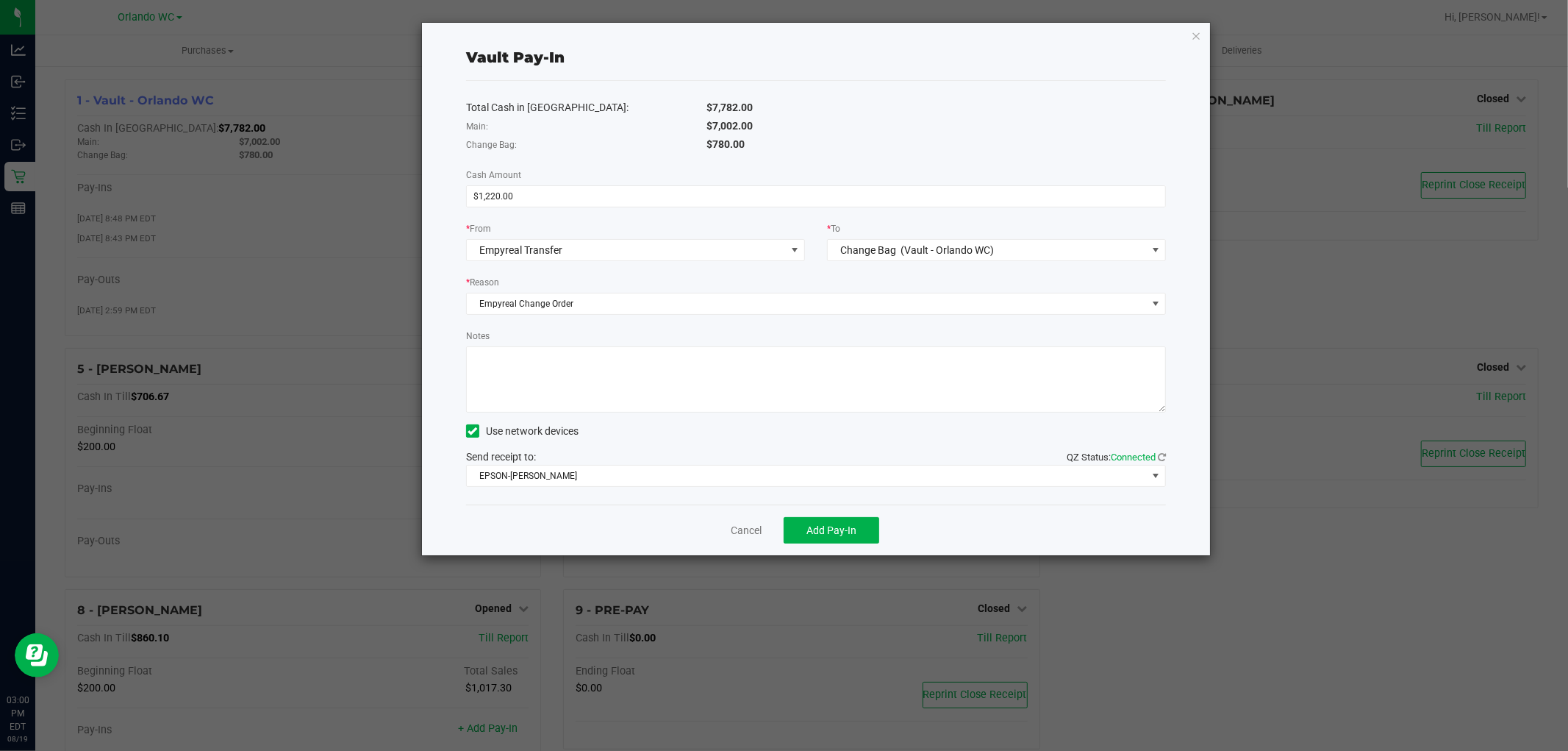
click at [824, 389] on textarea "Notes" at bounding box center [816, 379] width 700 height 66
type textarea "Empyreal change order $1220"
click at [856, 538] on button "Add Pay-In" at bounding box center [832, 529] width 96 height 26
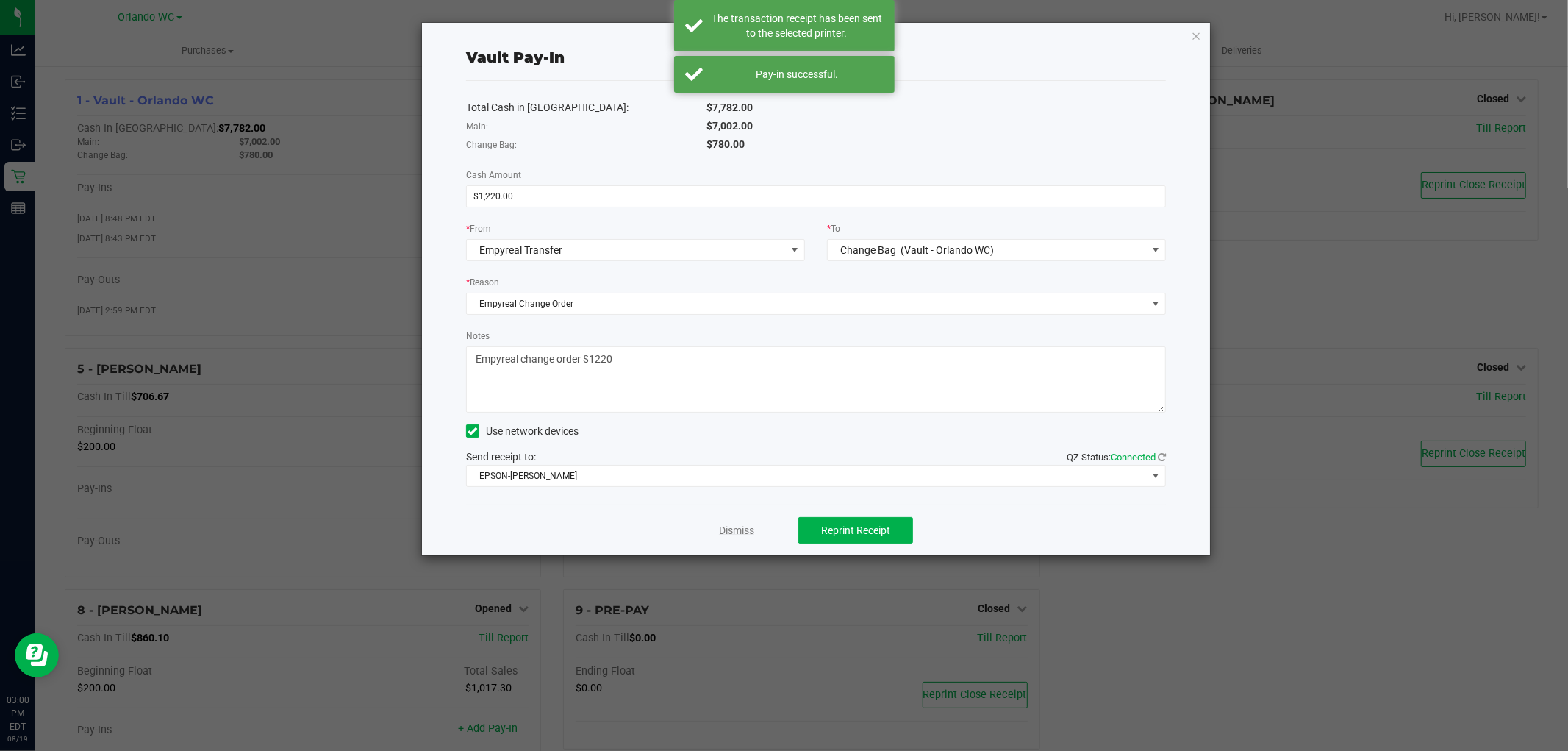
click at [729, 530] on link "Dismiss" at bounding box center [736, 530] width 35 height 15
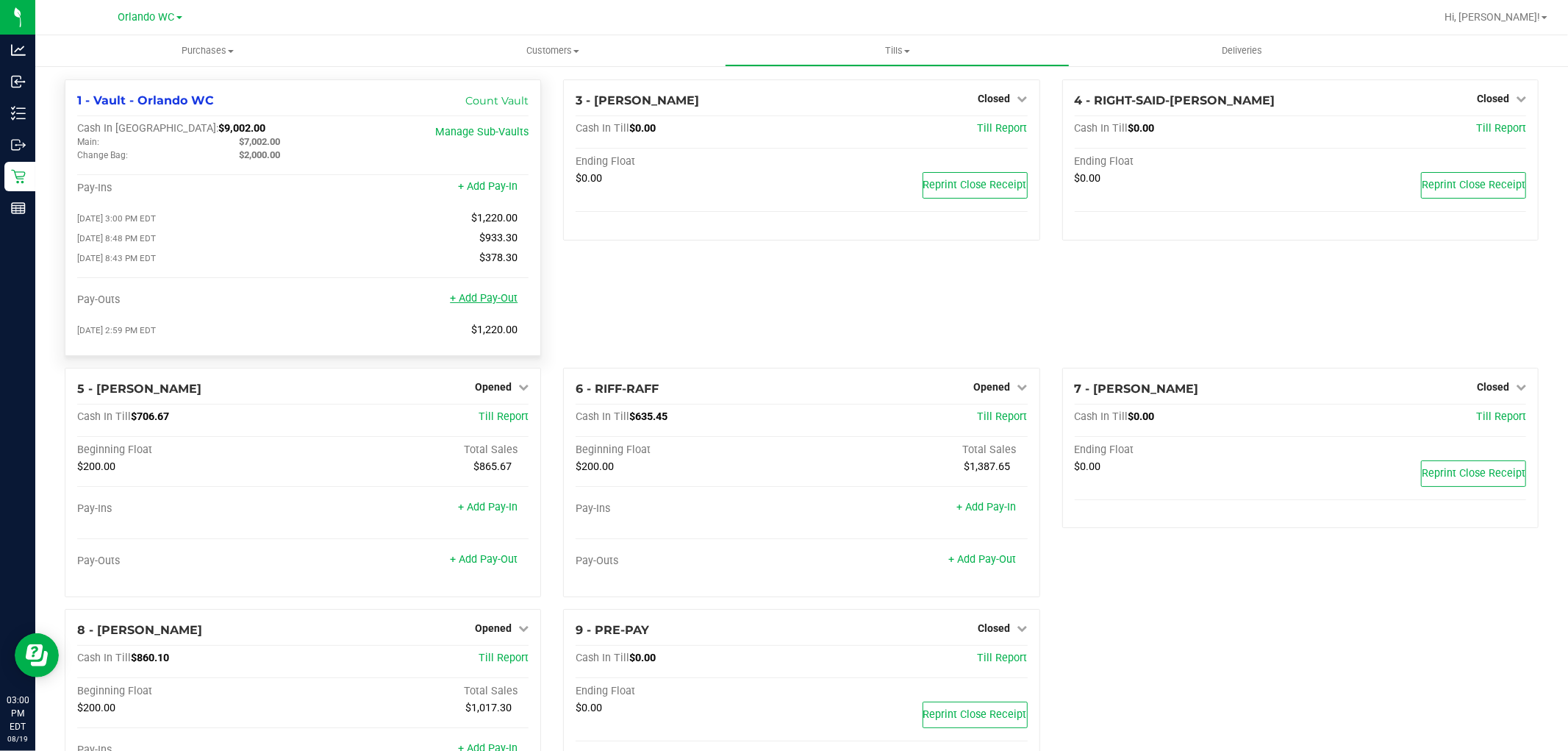
click at [483, 300] on link "+ Add Pay-Out" at bounding box center [484, 298] width 68 height 13
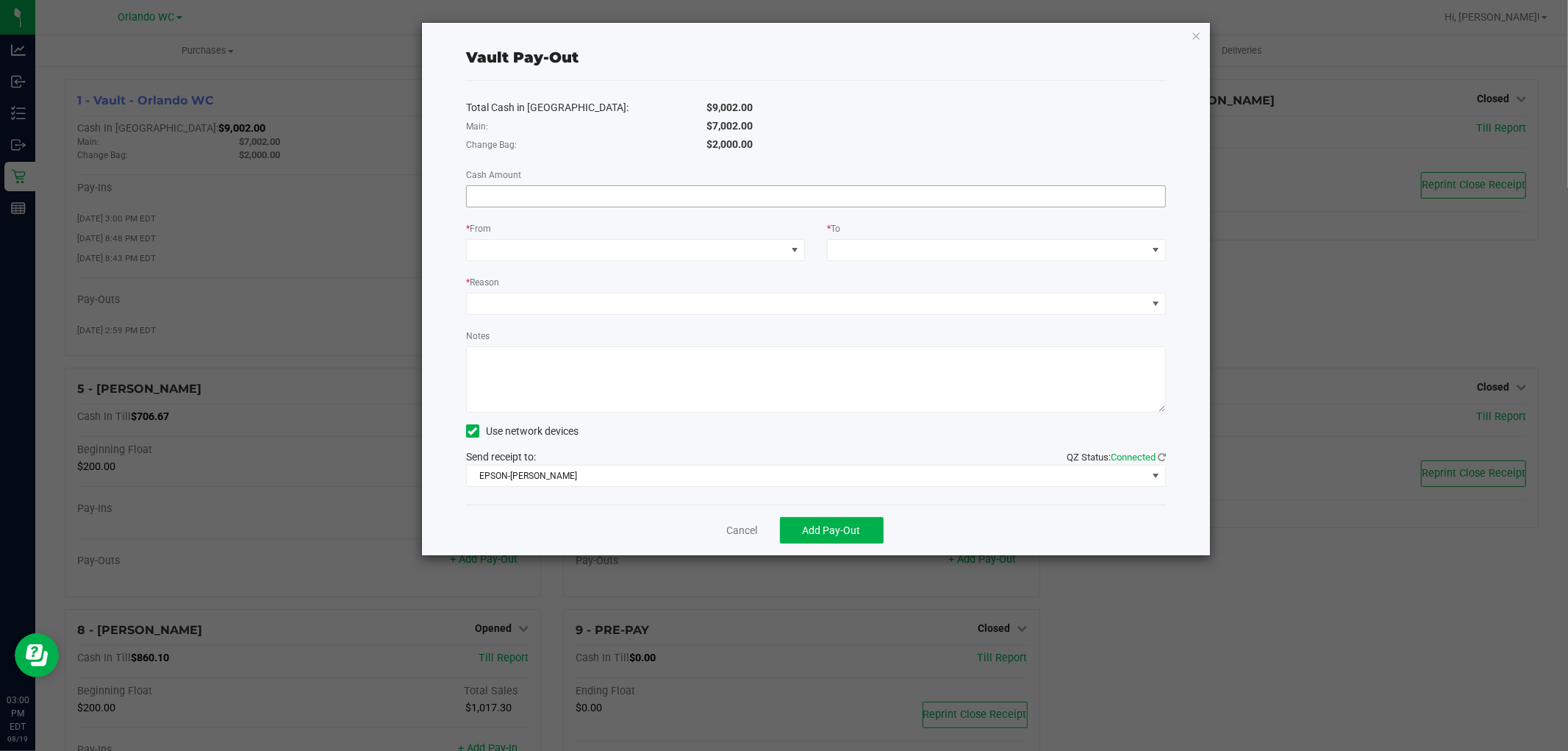
click at [794, 194] on input at bounding box center [816, 197] width 698 height 21
click at [761, 206] on input "7002" at bounding box center [816, 197] width 698 height 21
click at [628, 253] on span at bounding box center [626, 250] width 319 height 21
type input "$7,002.00"
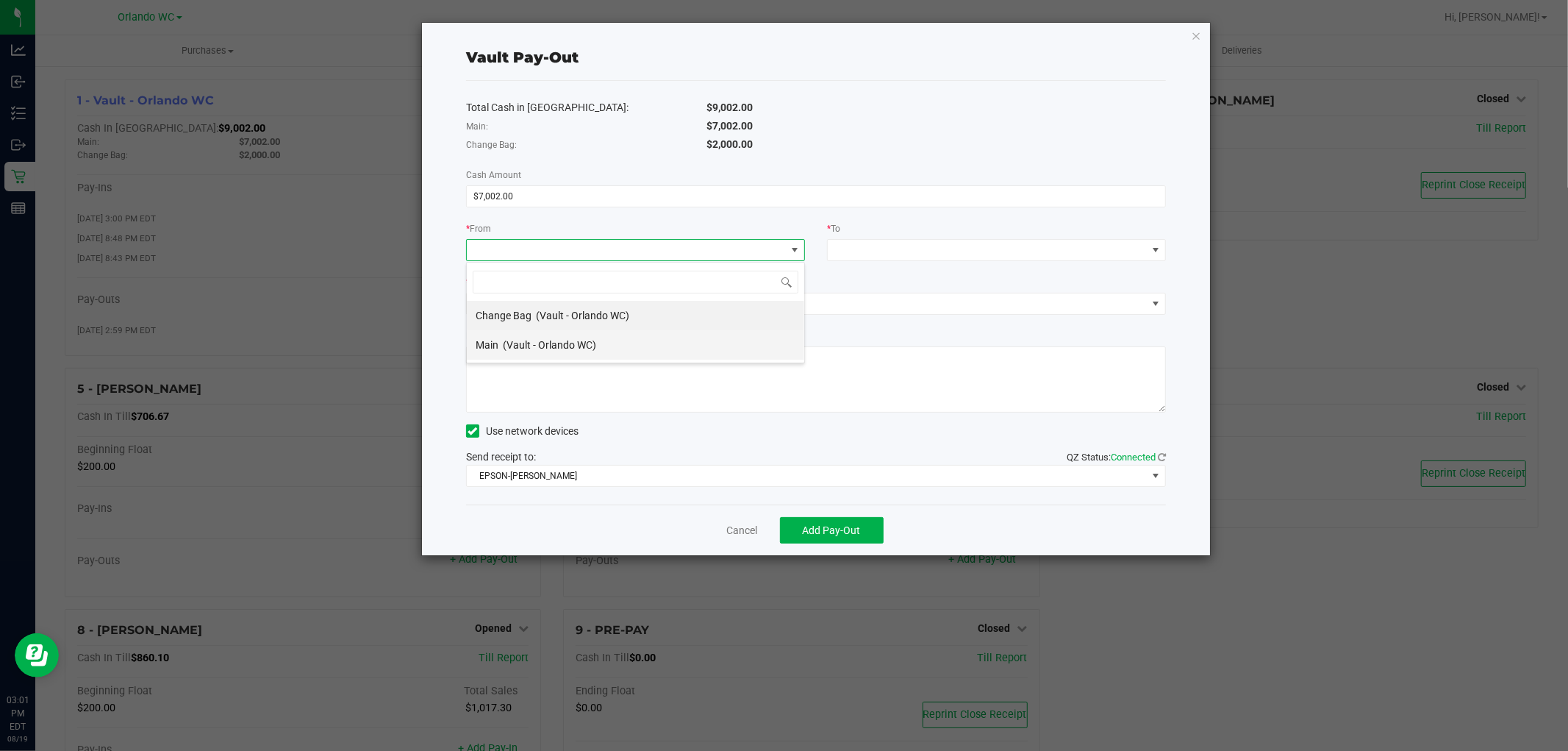
click at [557, 342] on span "(Vault - Orlando WC)" at bounding box center [549, 345] width 94 height 12
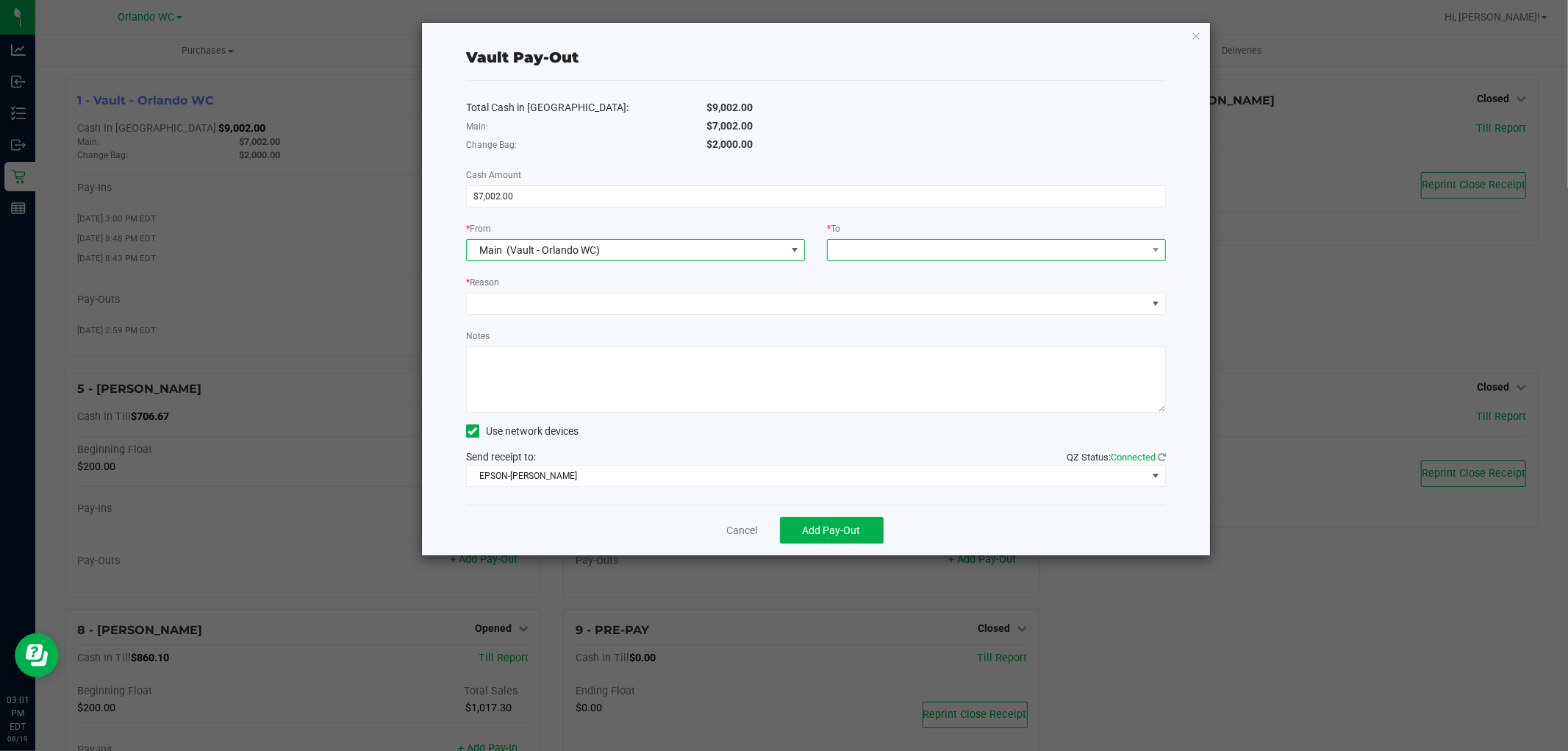
click at [900, 252] on span at bounding box center [987, 250] width 319 height 21
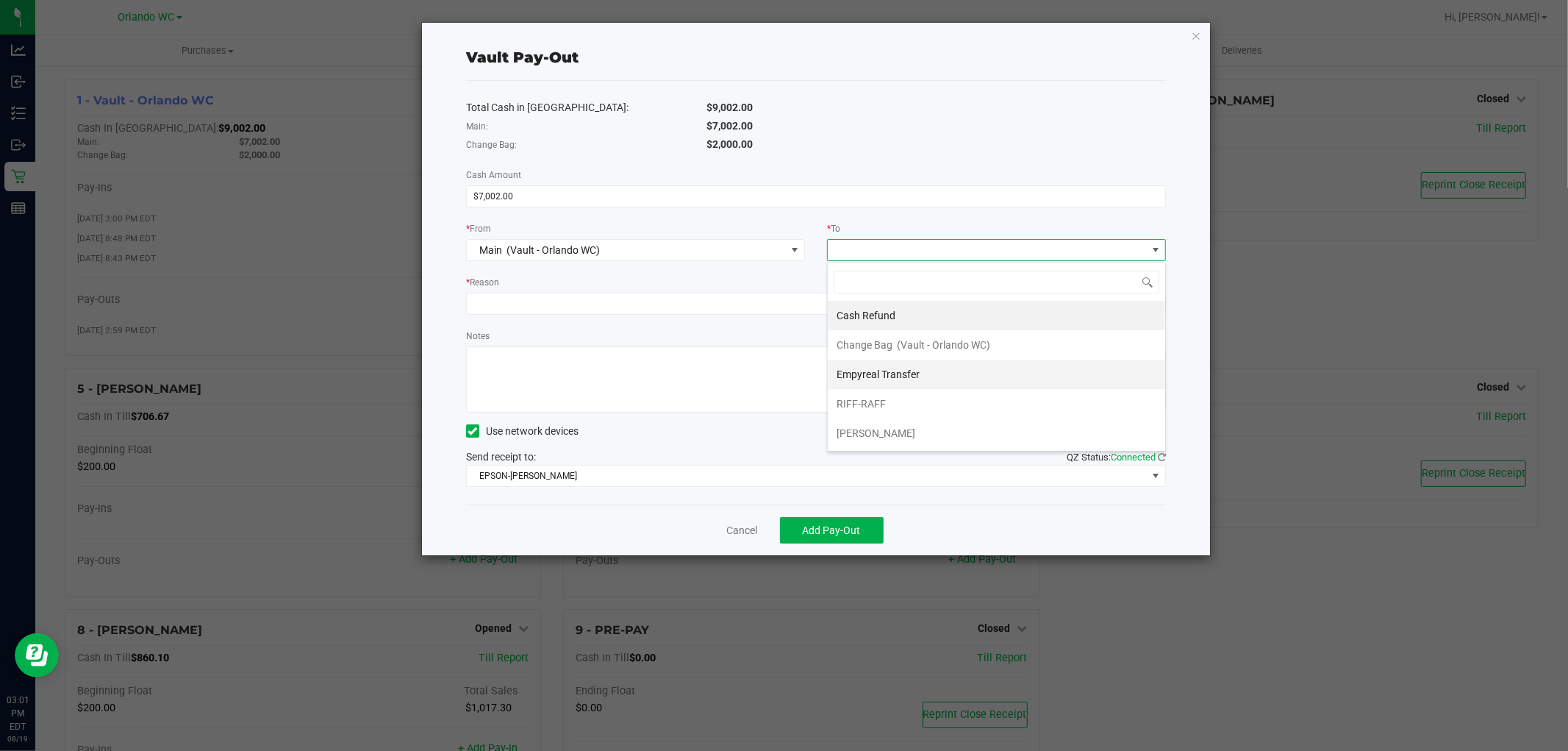
click at [901, 372] on span "Empyreal Transfer" at bounding box center [878, 374] width 83 height 12
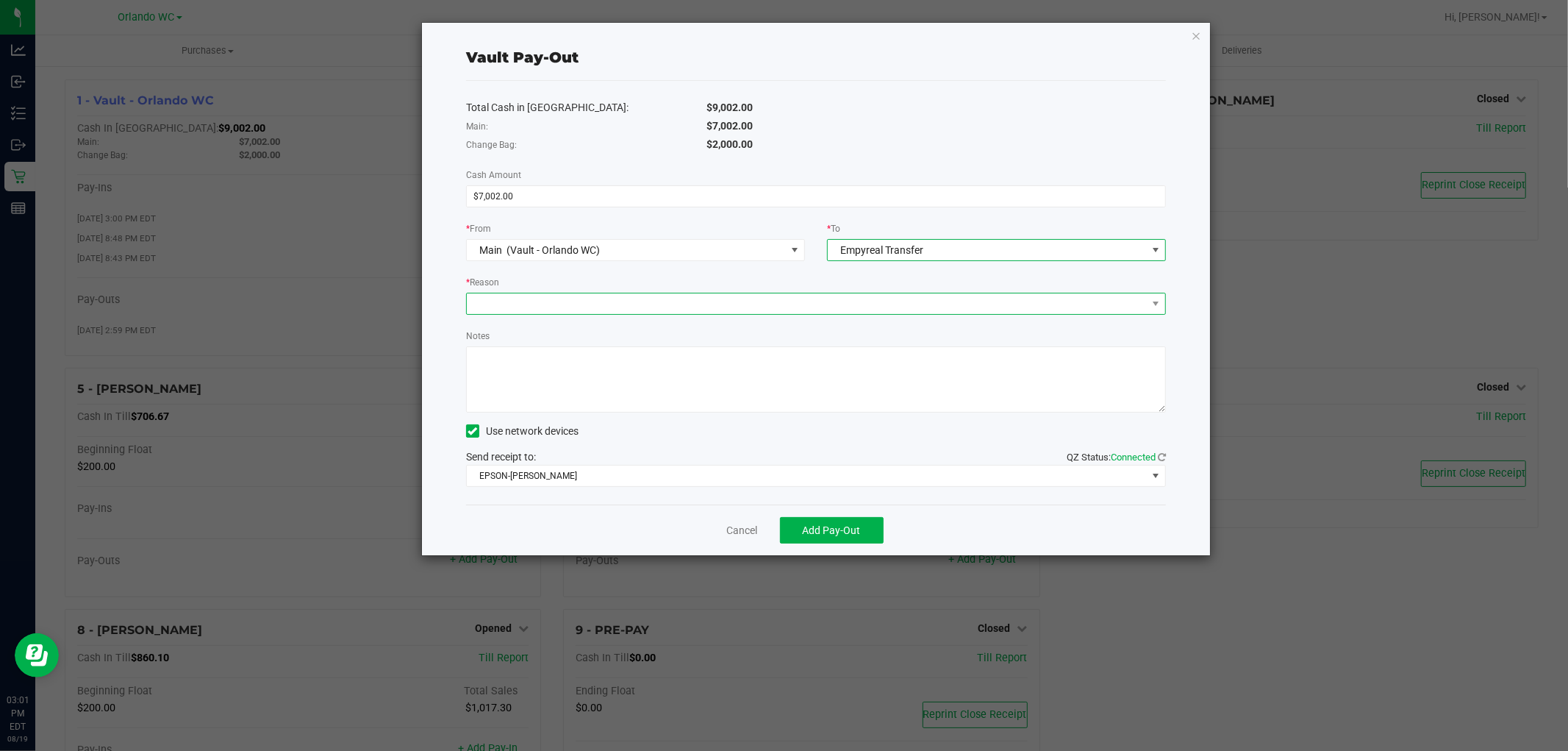
click at [884, 309] on span at bounding box center [807, 304] width 680 height 21
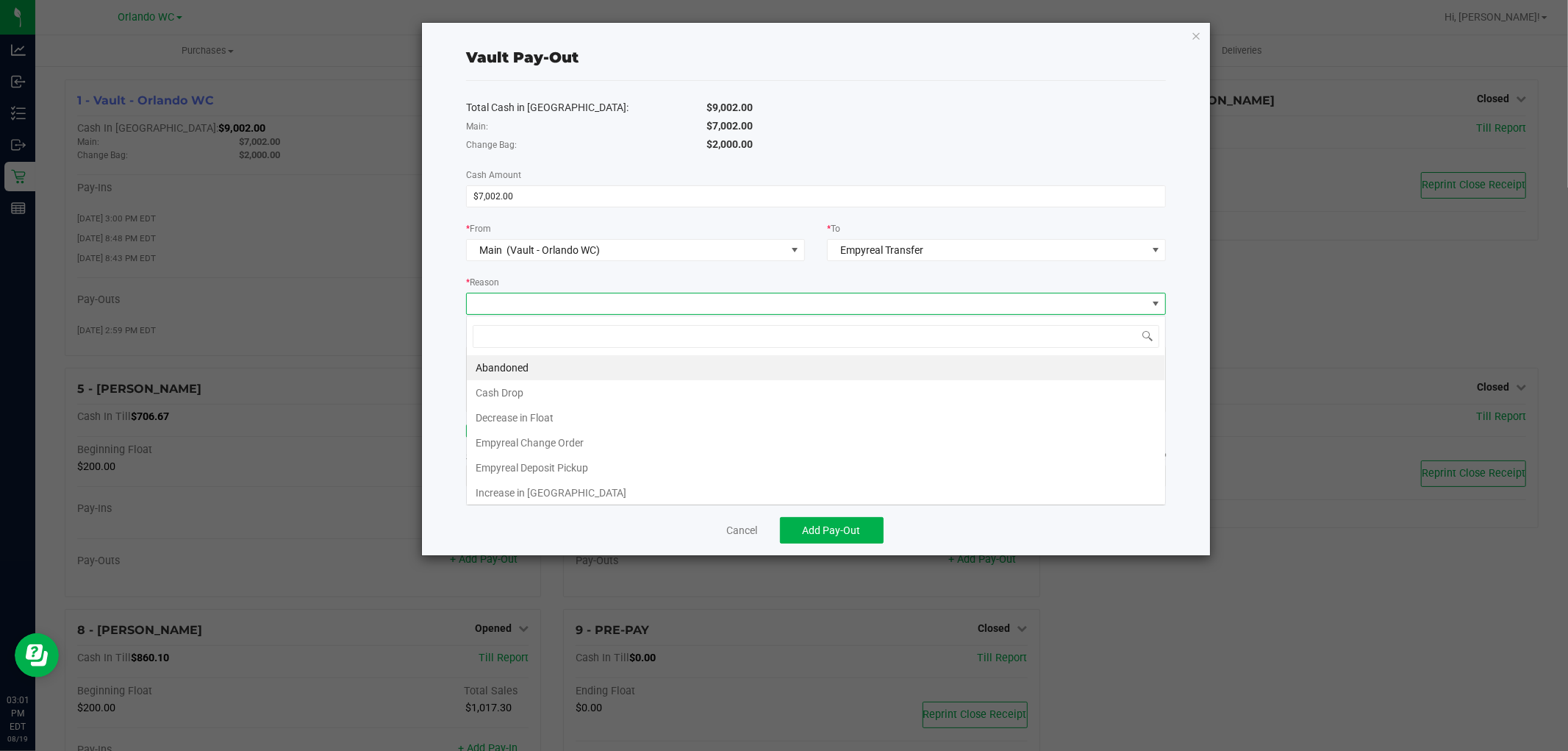
scroll to position [22, 700]
click at [594, 475] on li "Empyreal Deposit Pickup" at bounding box center [816, 467] width 698 height 25
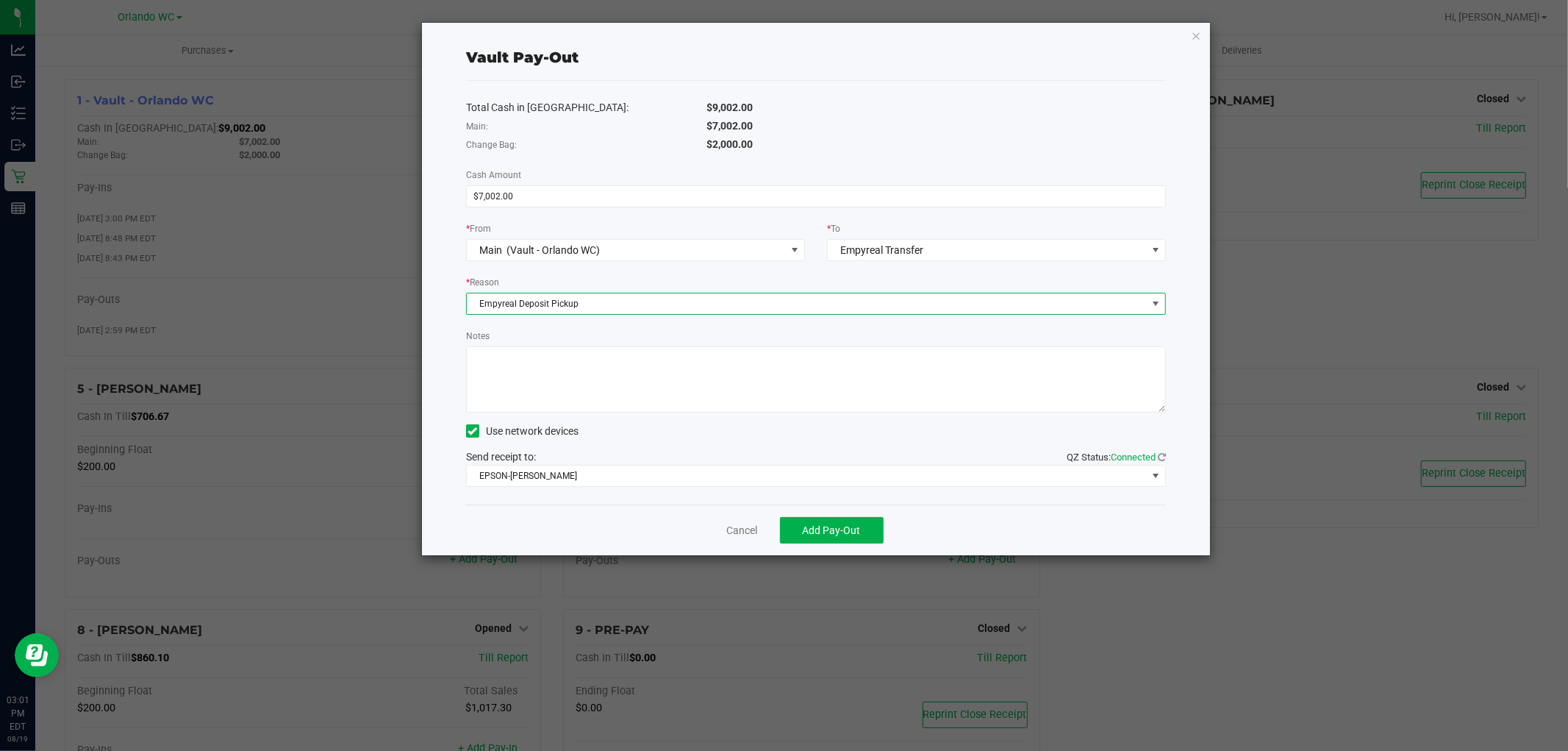
click at [708, 382] on textarea "Notes" at bounding box center [816, 379] width 700 height 66
type textarea "Deposit pickup $7002"
click at [854, 535] on span "Add Pay-Out" at bounding box center [832, 530] width 58 height 12
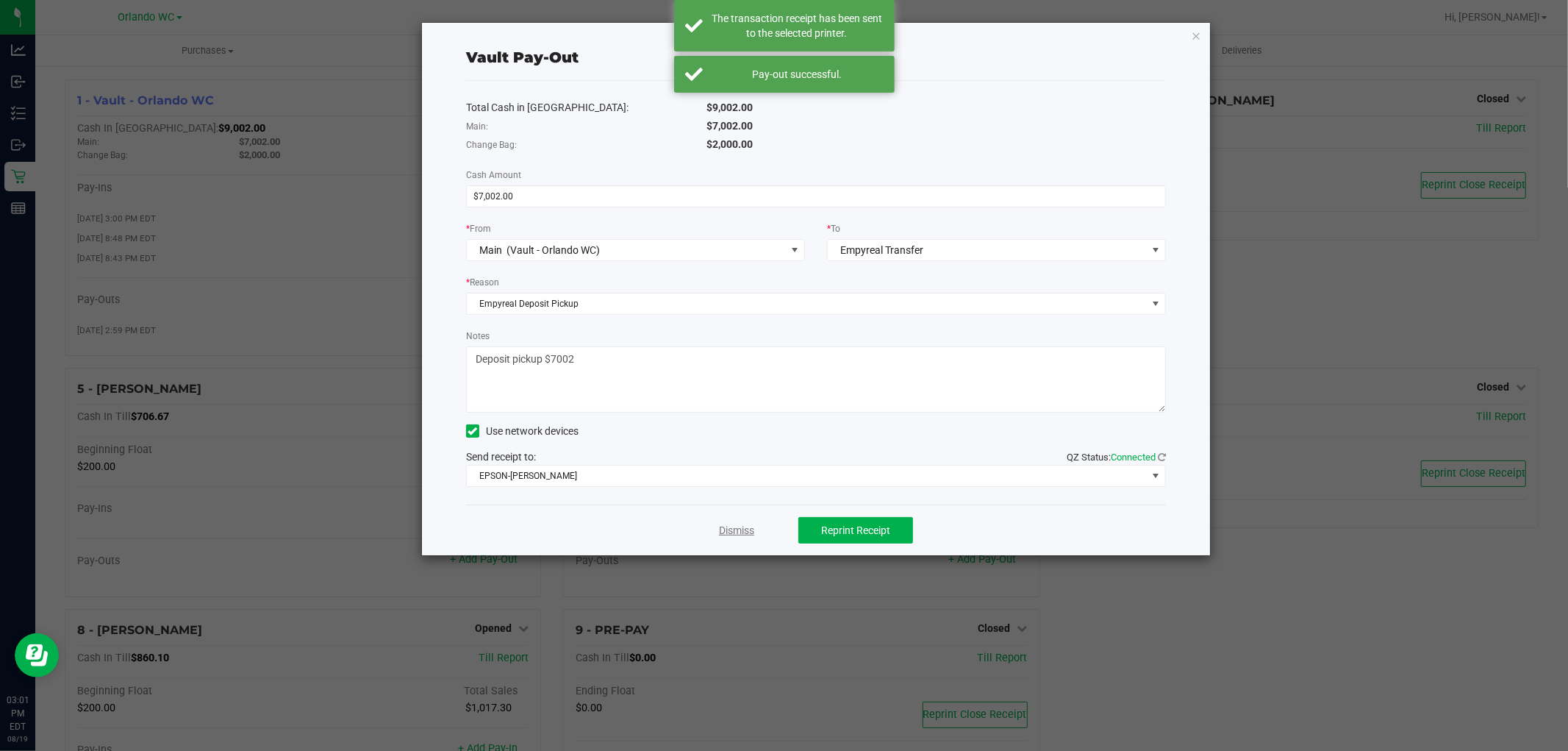
click at [732, 525] on link "Dismiss" at bounding box center [736, 530] width 35 height 15
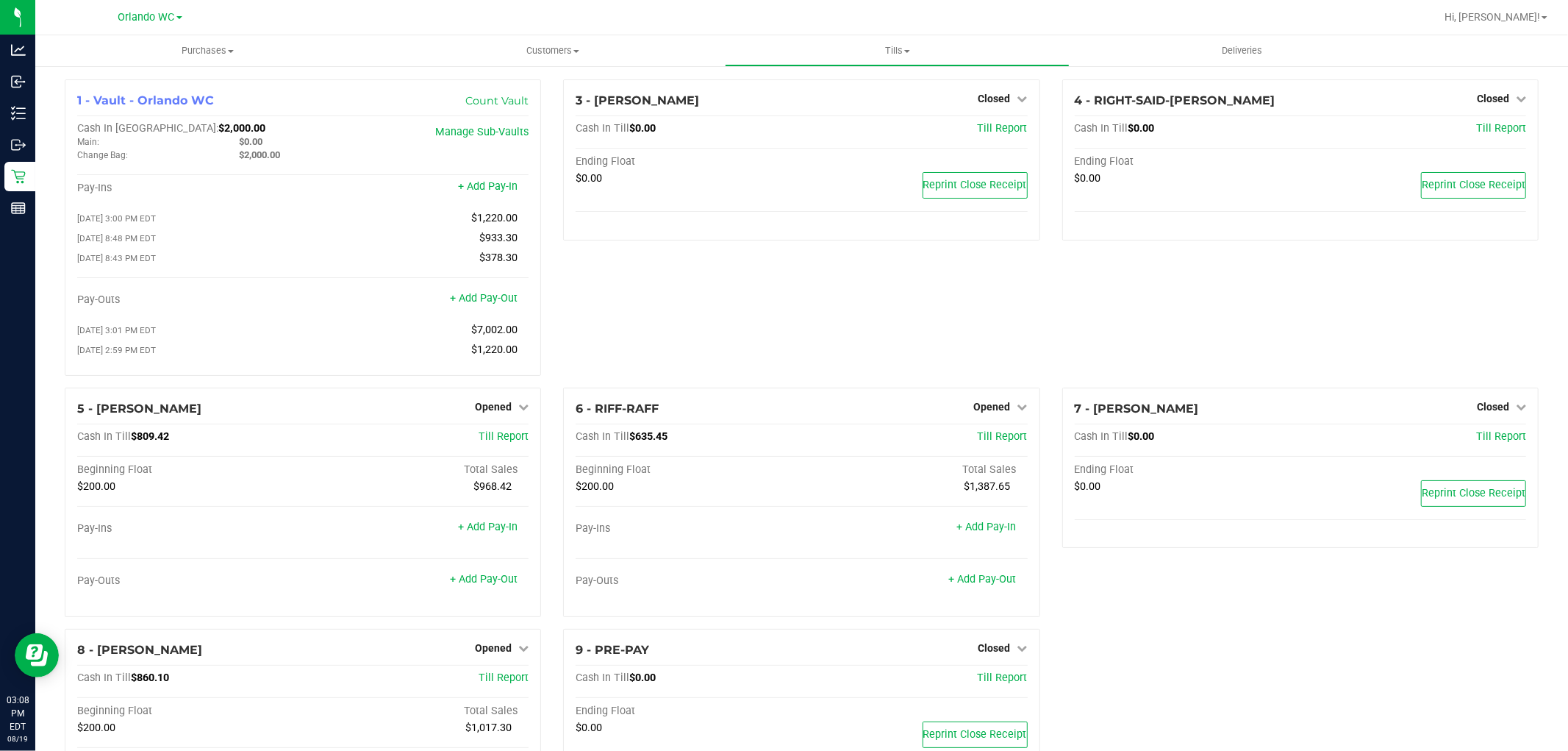
click at [803, 329] on div "3 - [PERSON_NAME]-DERULO Closed Open Till Cash In Till $0.00 Till Report Ending…" at bounding box center [800, 233] width 498 height 308
click at [997, 583] on link "+ Add Pay-Out" at bounding box center [983, 579] width 68 height 13
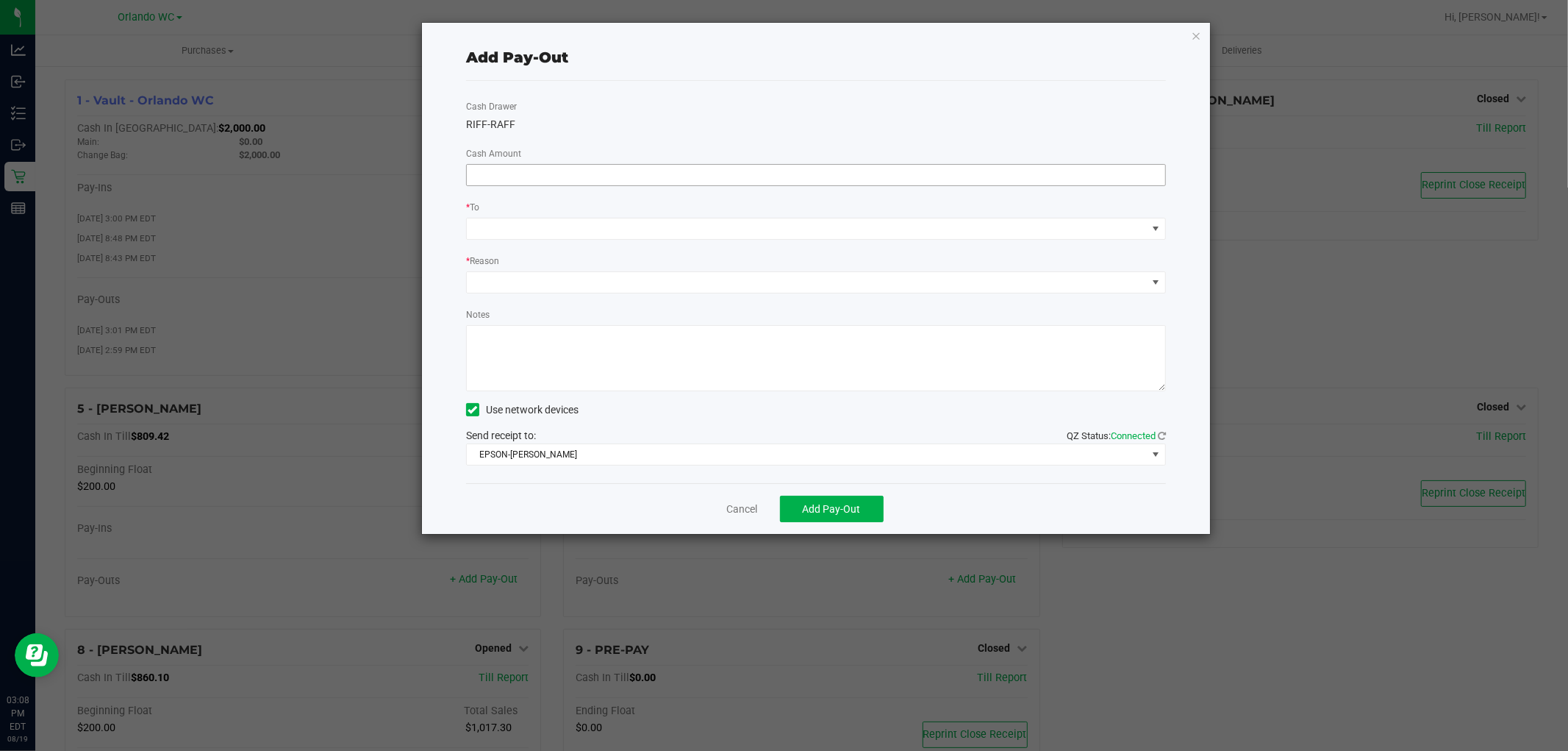
click at [766, 167] on input at bounding box center [816, 175] width 698 height 21
click at [864, 238] on span at bounding box center [807, 229] width 680 height 21
type input "$435.45"
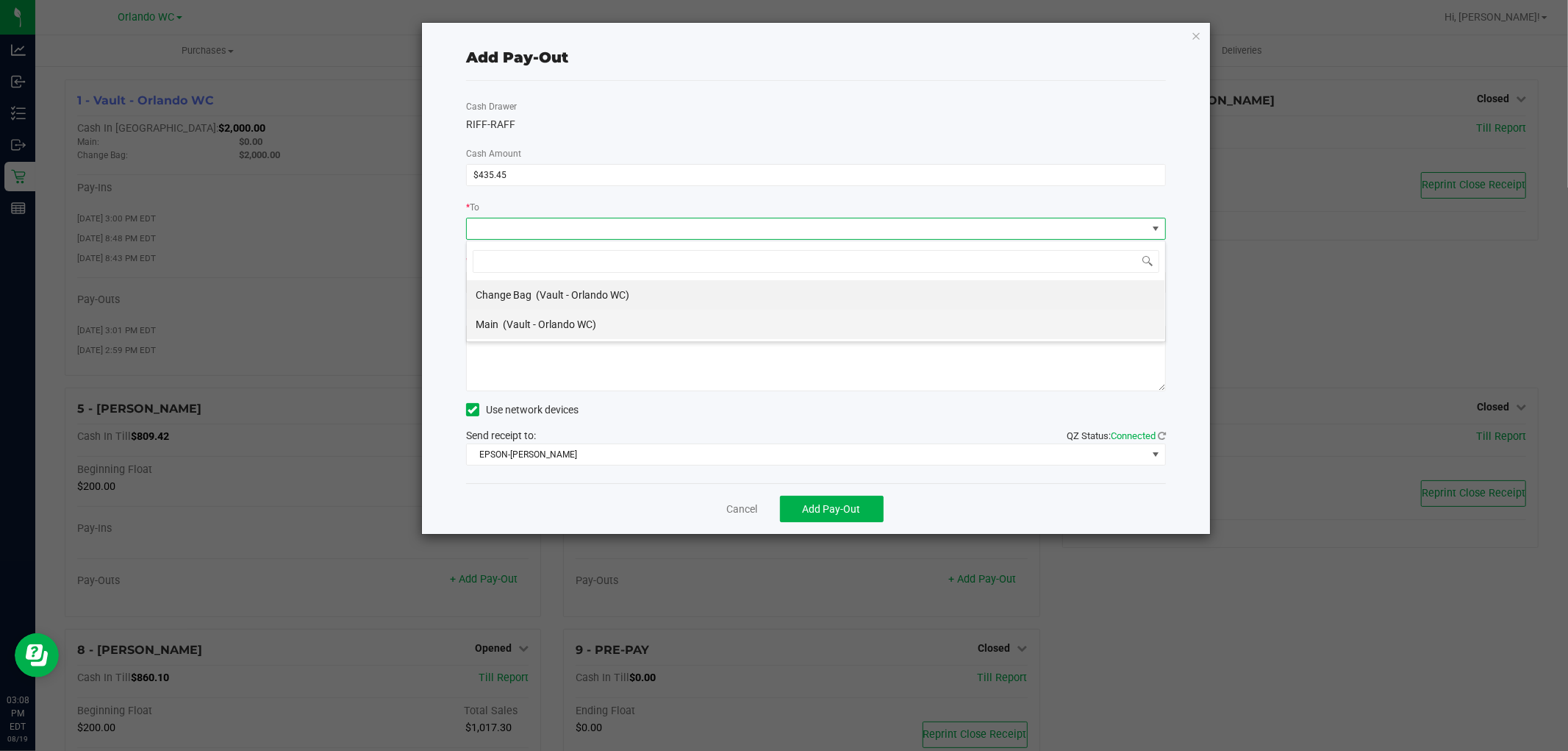
click at [586, 324] on span "(Vault - Orlando WC)" at bounding box center [549, 324] width 94 height 12
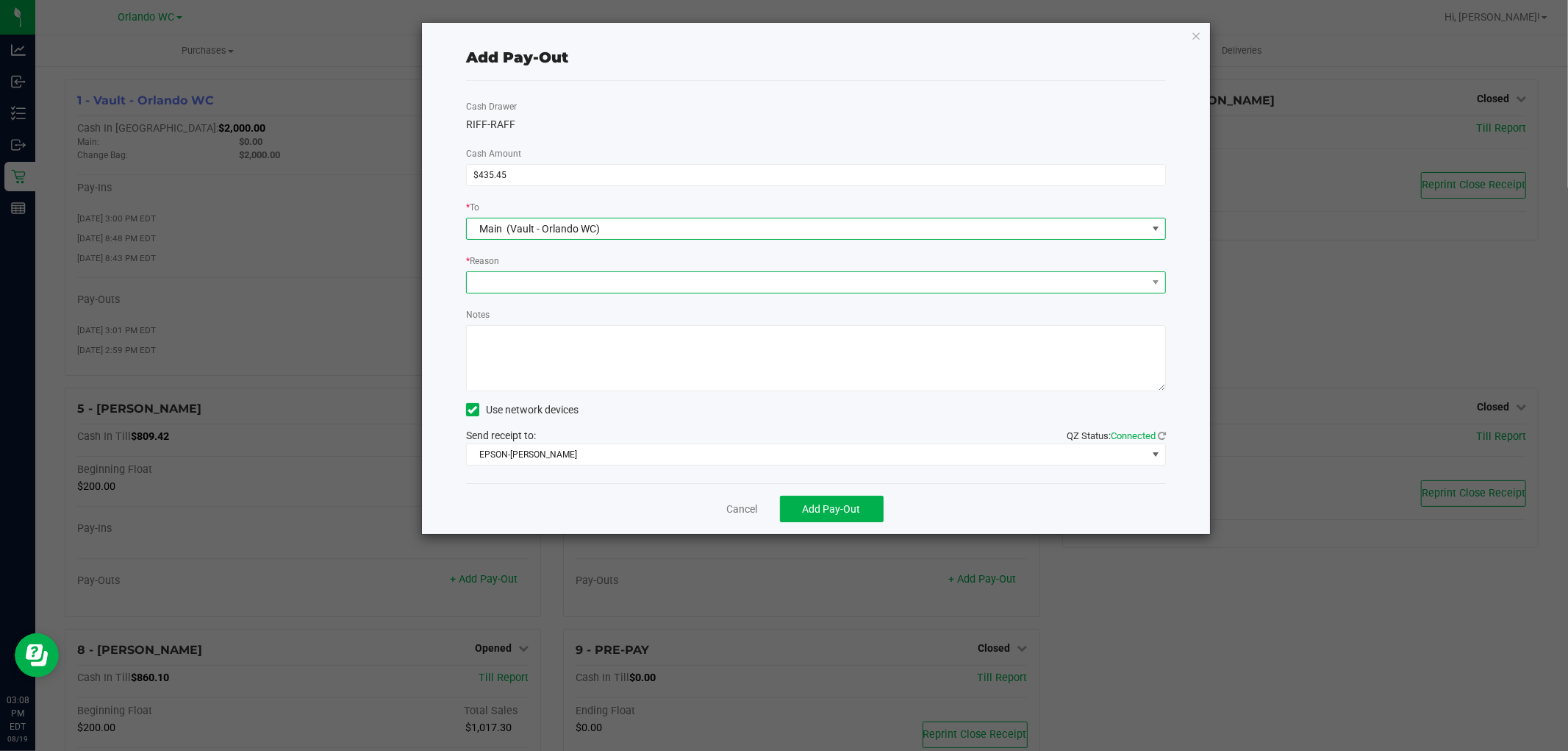
click at [626, 276] on span at bounding box center [807, 282] width 680 height 21
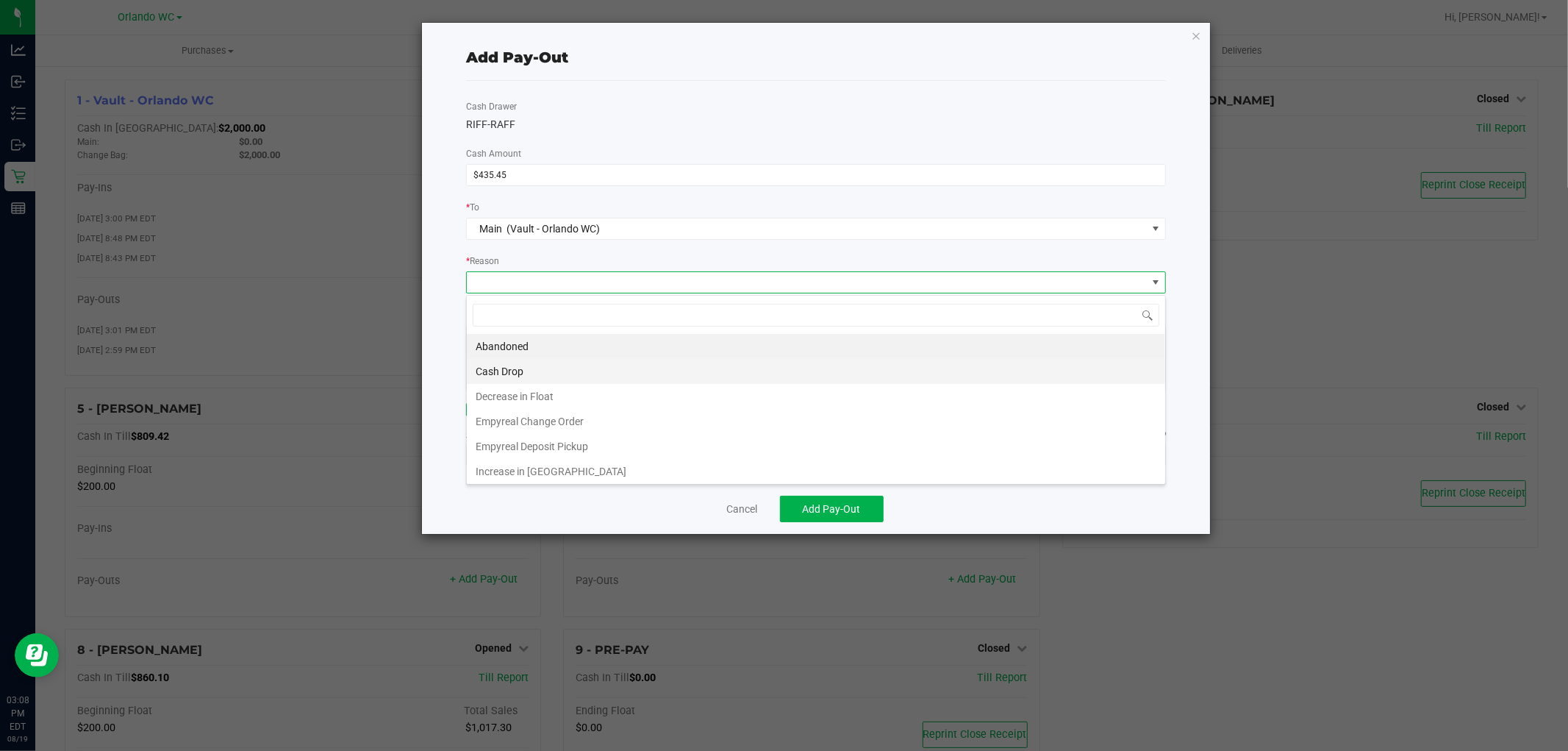
click at [567, 376] on li "Cash Drop" at bounding box center [816, 371] width 698 height 25
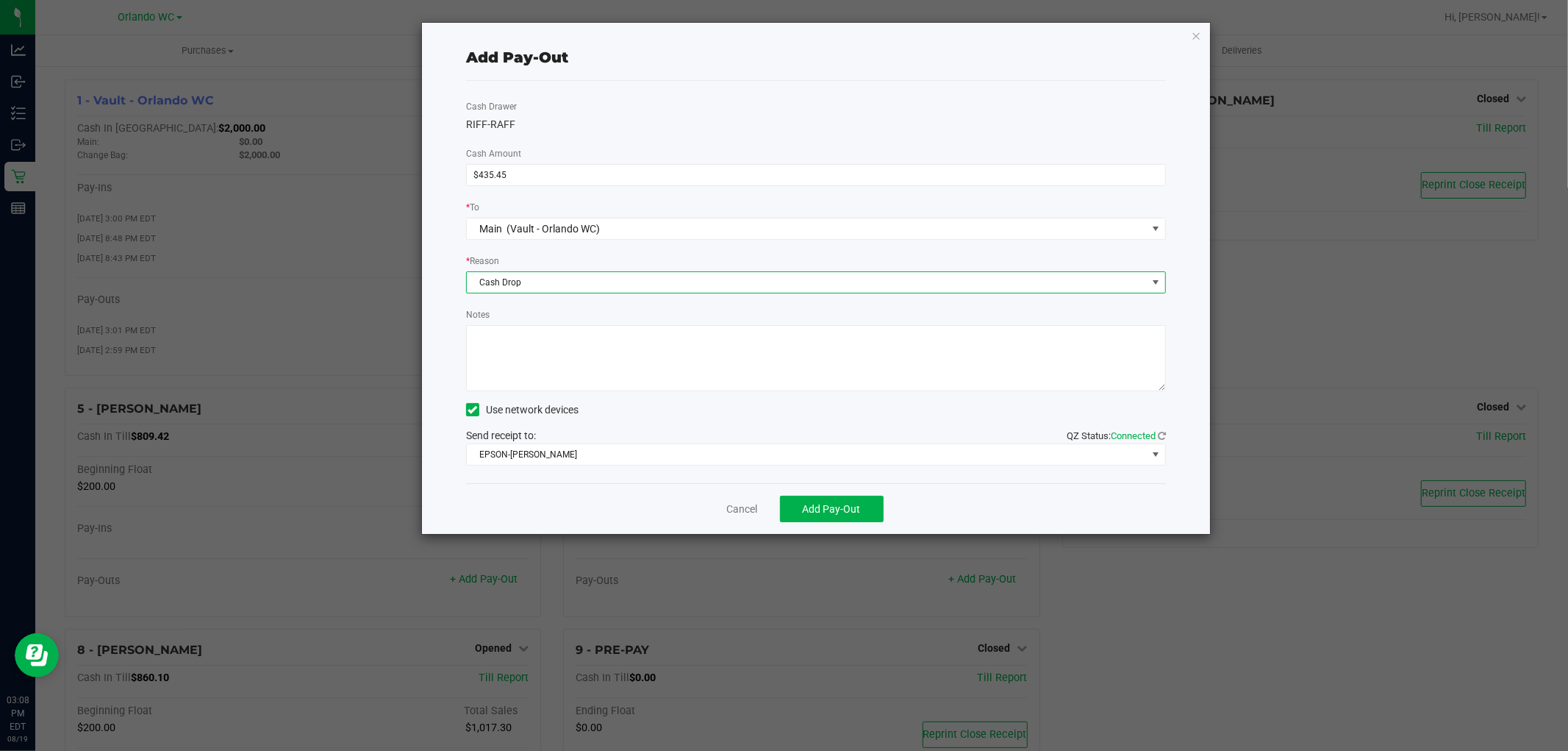
click at [581, 377] on textarea "Notes" at bounding box center [816, 358] width 700 height 66
type textarea "cash drop/shift change guest to Mac"
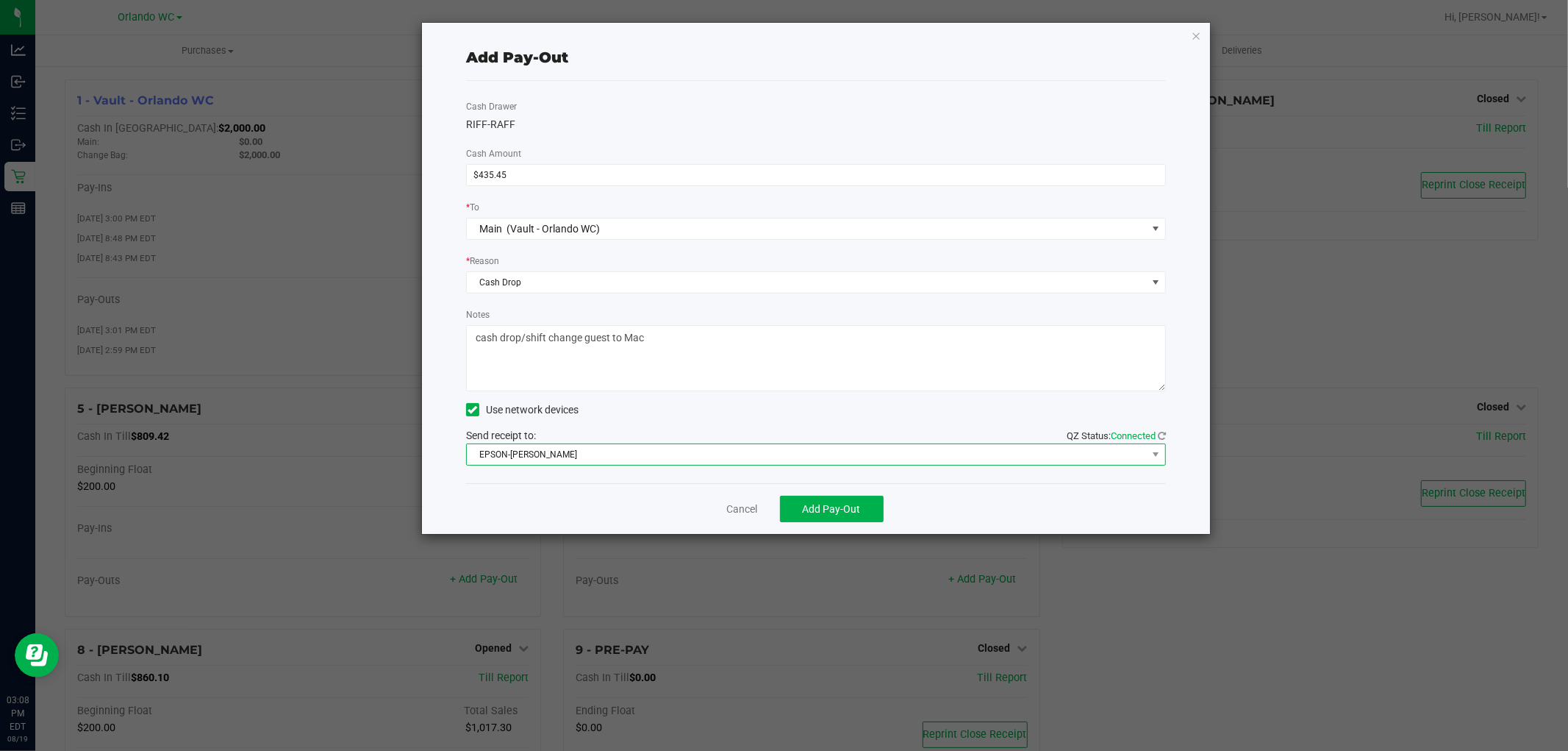
click at [678, 445] on span "EPSON-[PERSON_NAME]" at bounding box center [807, 454] width 680 height 21
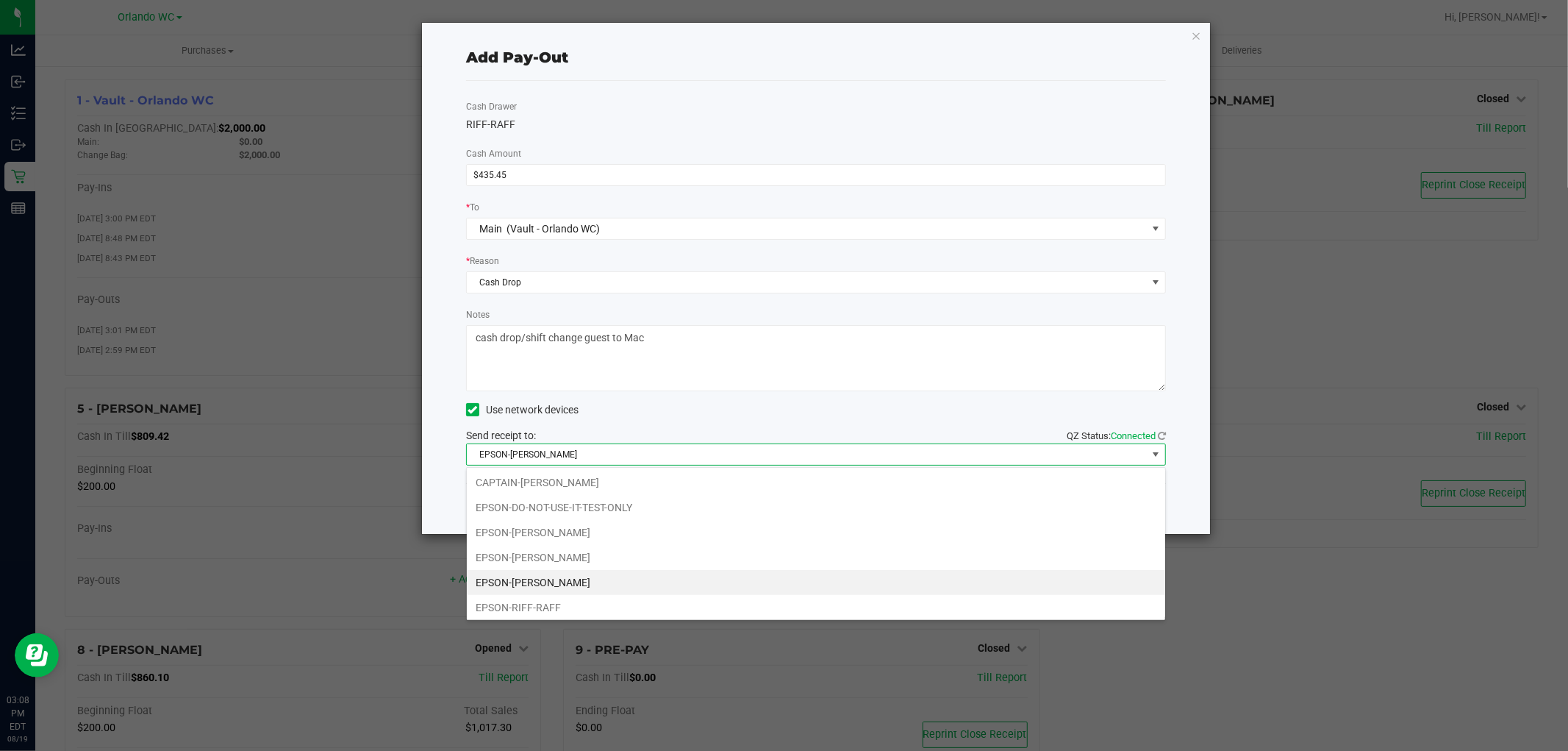
click at [796, 259] on div "* Reason" at bounding box center [816, 262] width 700 height 18
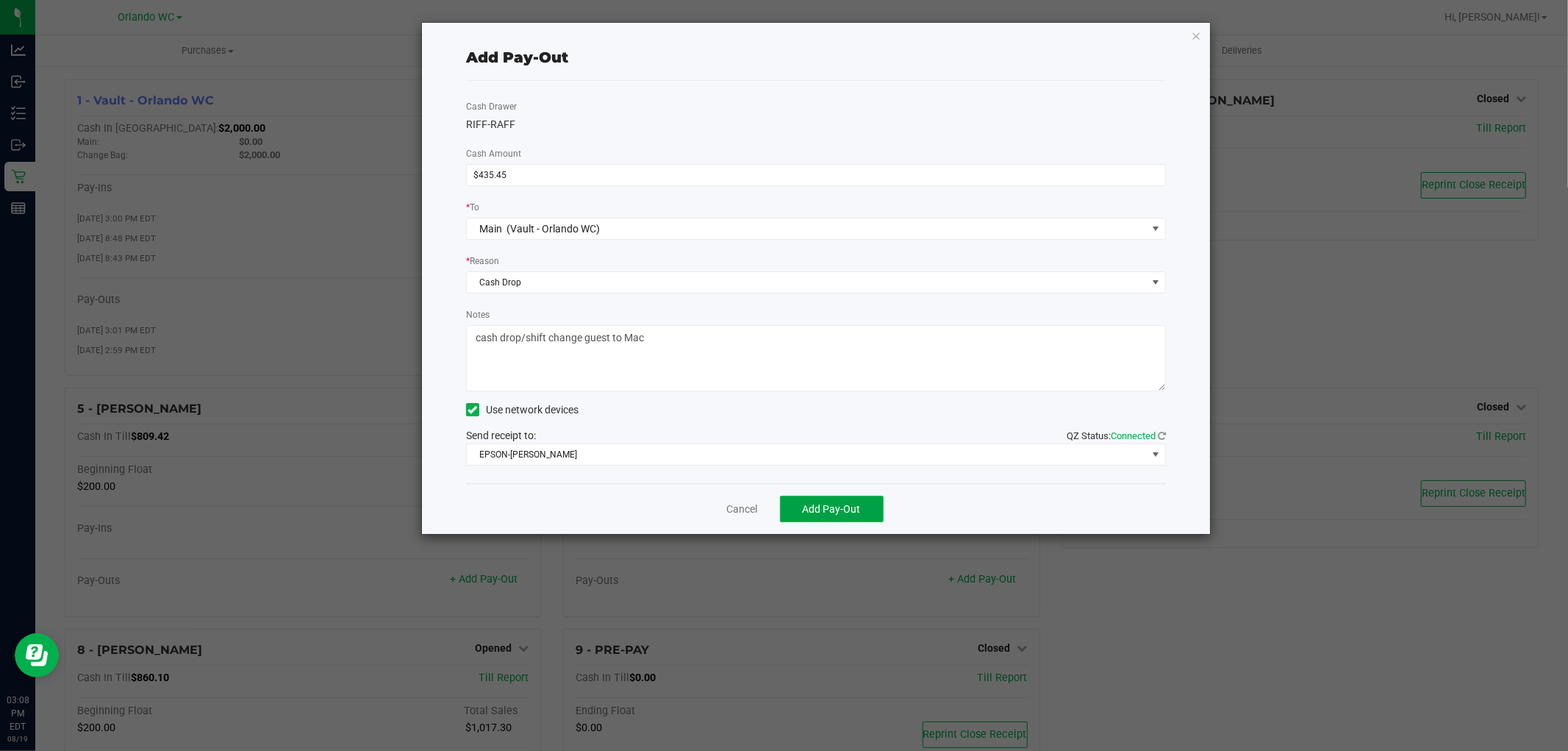
click at [820, 511] on span "Add Pay-Out" at bounding box center [832, 509] width 58 height 12
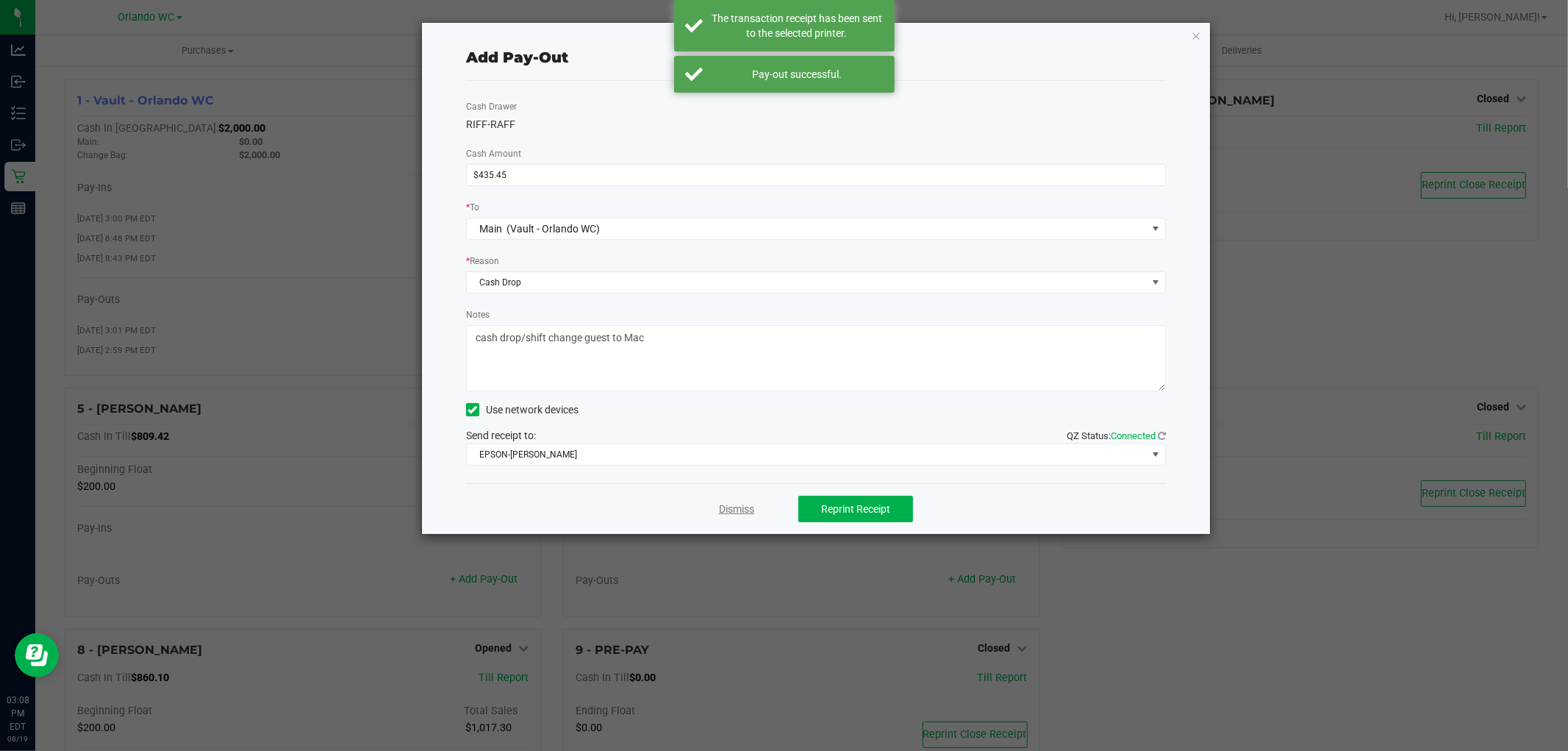
click at [734, 505] on link "Dismiss" at bounding box center [736, 509] width 35 height 15
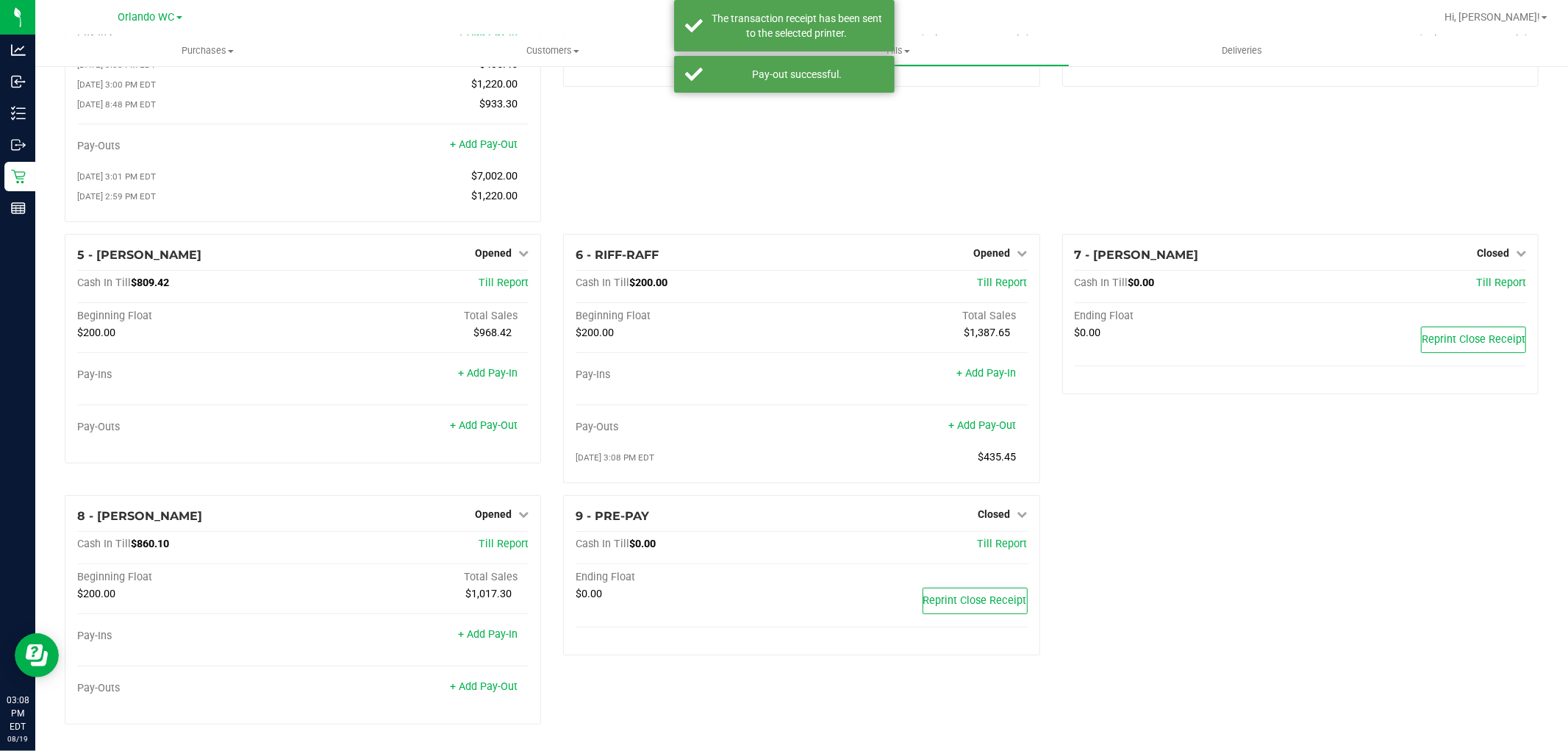
scroll to position [0, 0]
